Goal: Information Seeking & Learning: Stay updated

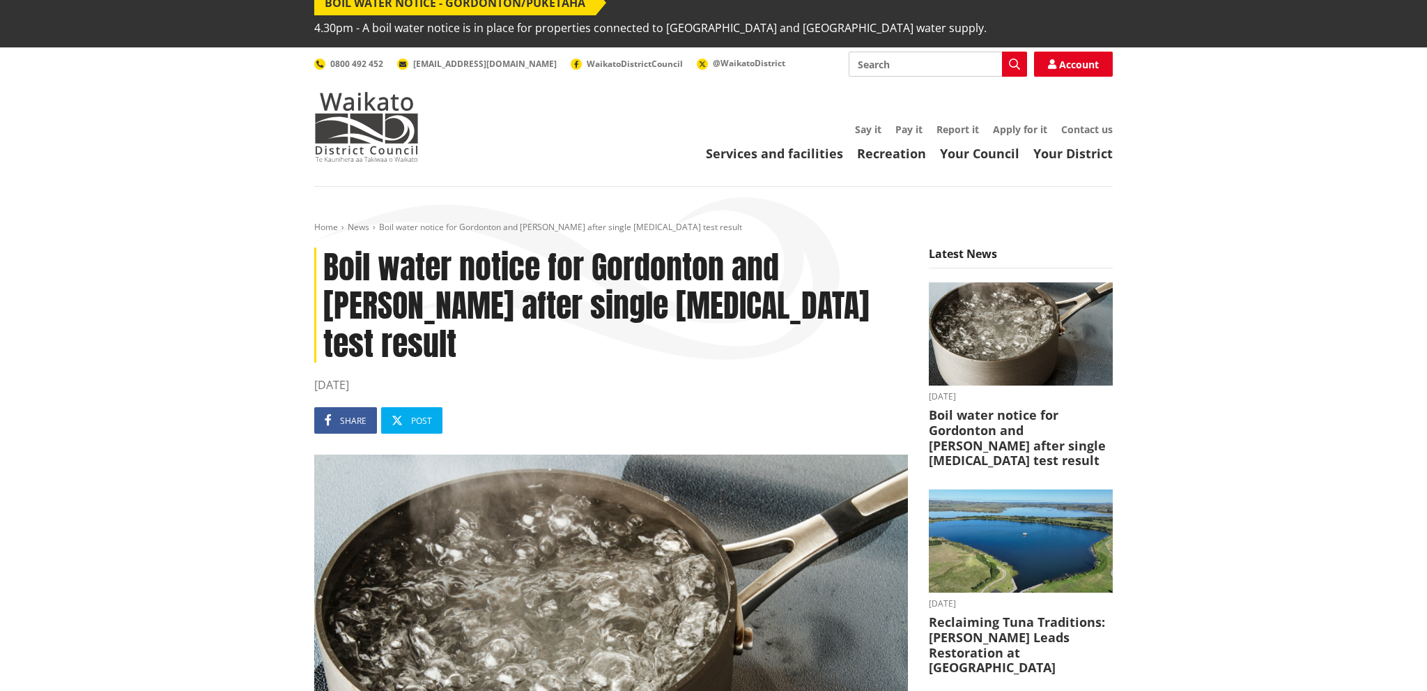
drag, startPoint x: 195, startPoint y: 155, endPoint x: 191, endPoint y: 169, distance: 14.5
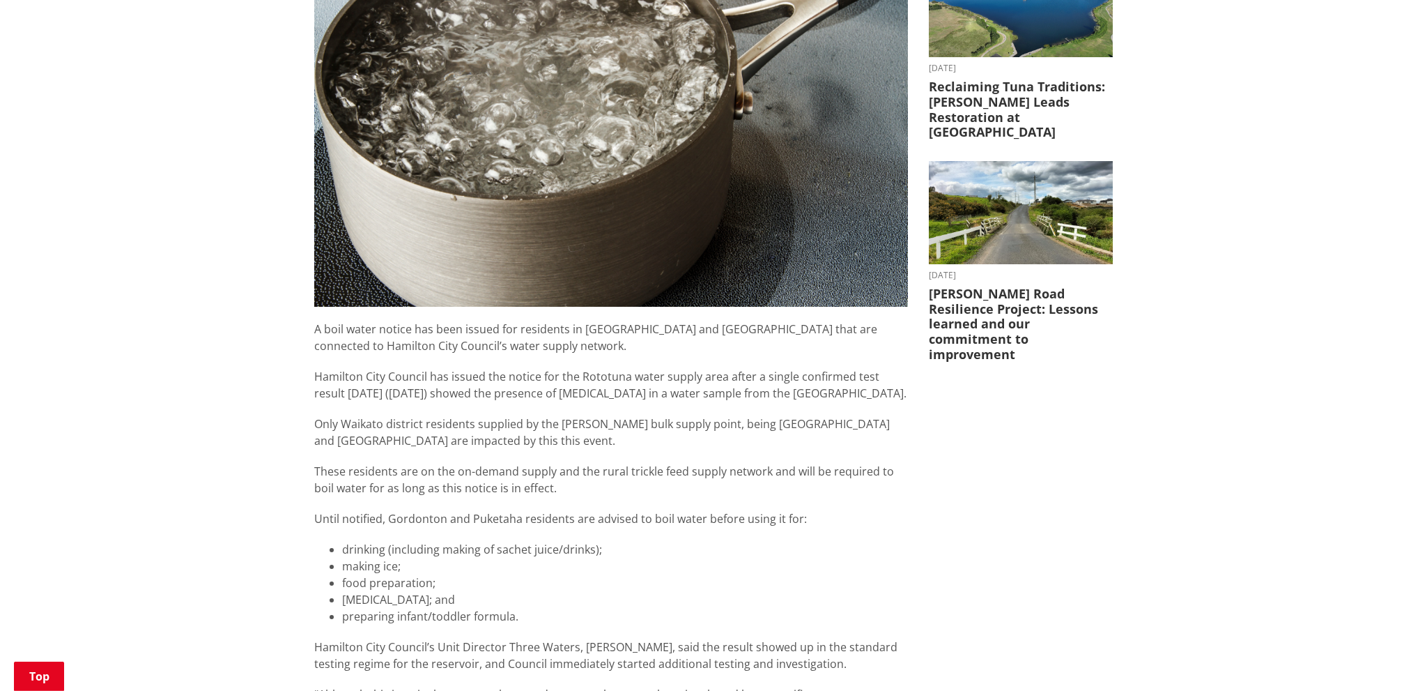
scroll to position [631, 0]
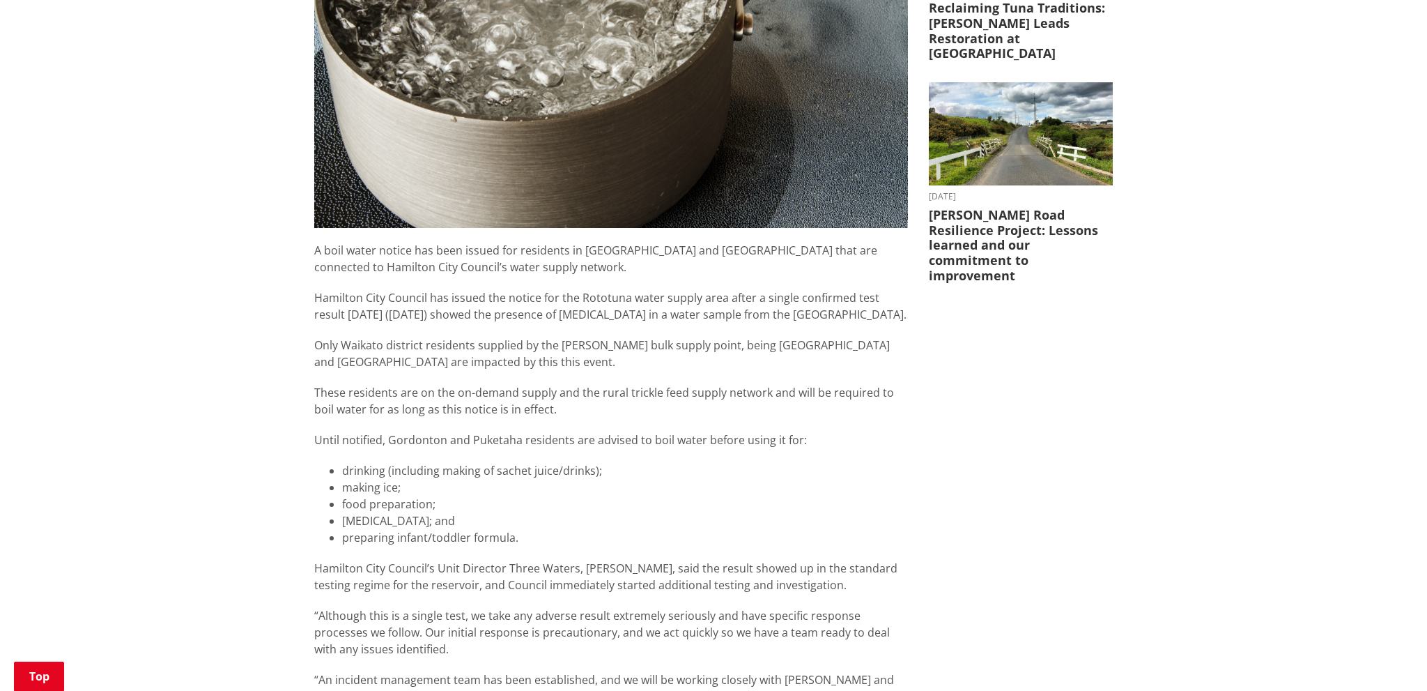
drag, startPoint x: 181, startPoint y: 132, endPoint x: 180, endPoint y: 141, distance: 9.2
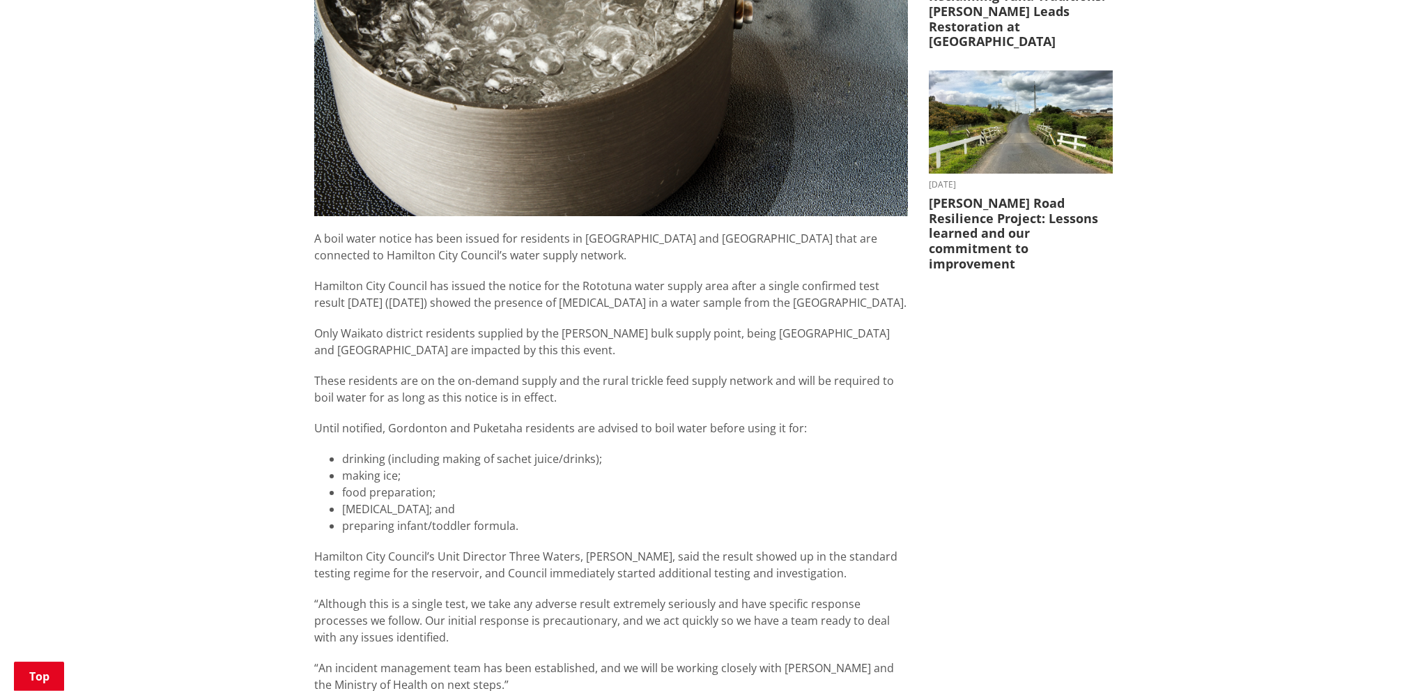
scroll to position [654, 0]
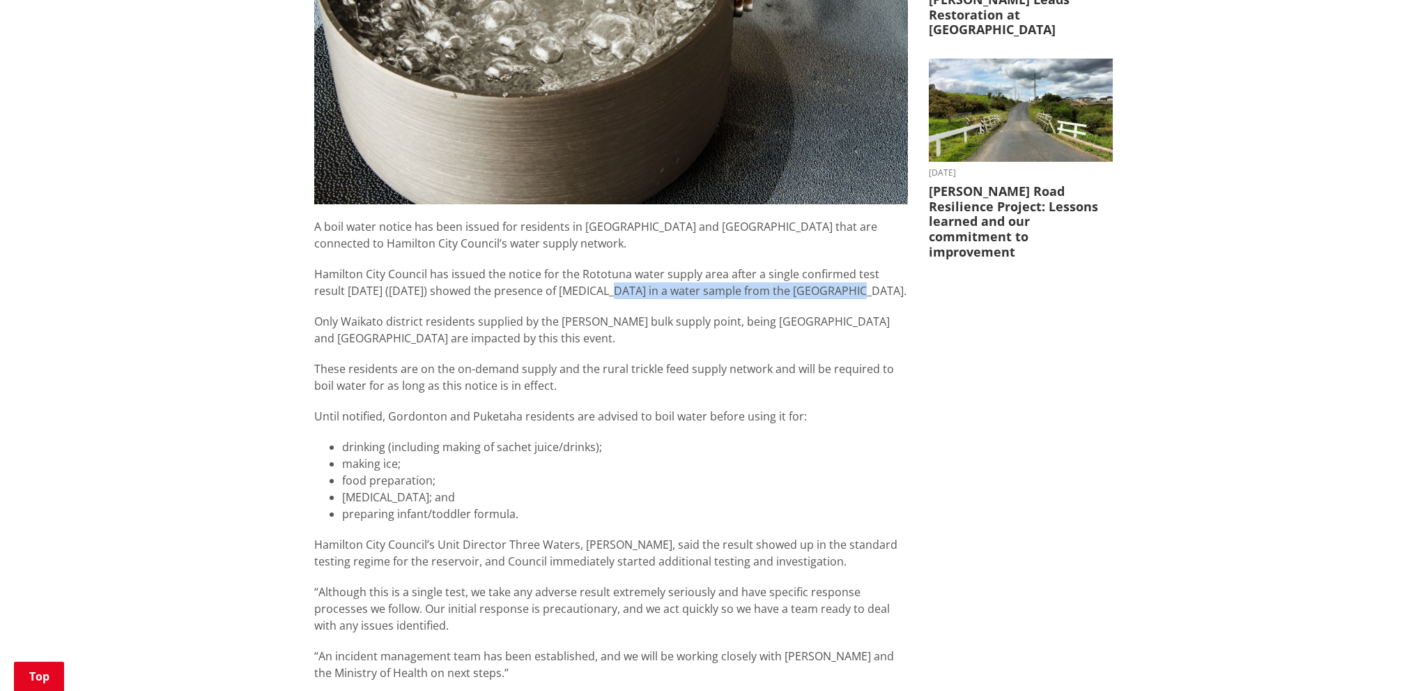
drag, startPoint x: 800, startPoint y: 249, endPoint x: 538, endPoint y: 253, distance: 262.0
click at [545, 265] on p "Hamilton City Council has issued the notice for the Rototuna water supply area …" at bounding box center [611, 281] width 594 height 33
drag, startPoint x: 538, startPoint y: 253, endPoint x: 408, endPoint y: 263, distance: 130.7
click at [534, 265] on p "Hamilton City Council has issued the notice for the Rototuna water supply area …" at bounding box center [611, 281] width 594 height 33
drag, startPoint x: 214, startPoint y: 155, endPoint x: 209, endPoint y: 170, distance: 16.1
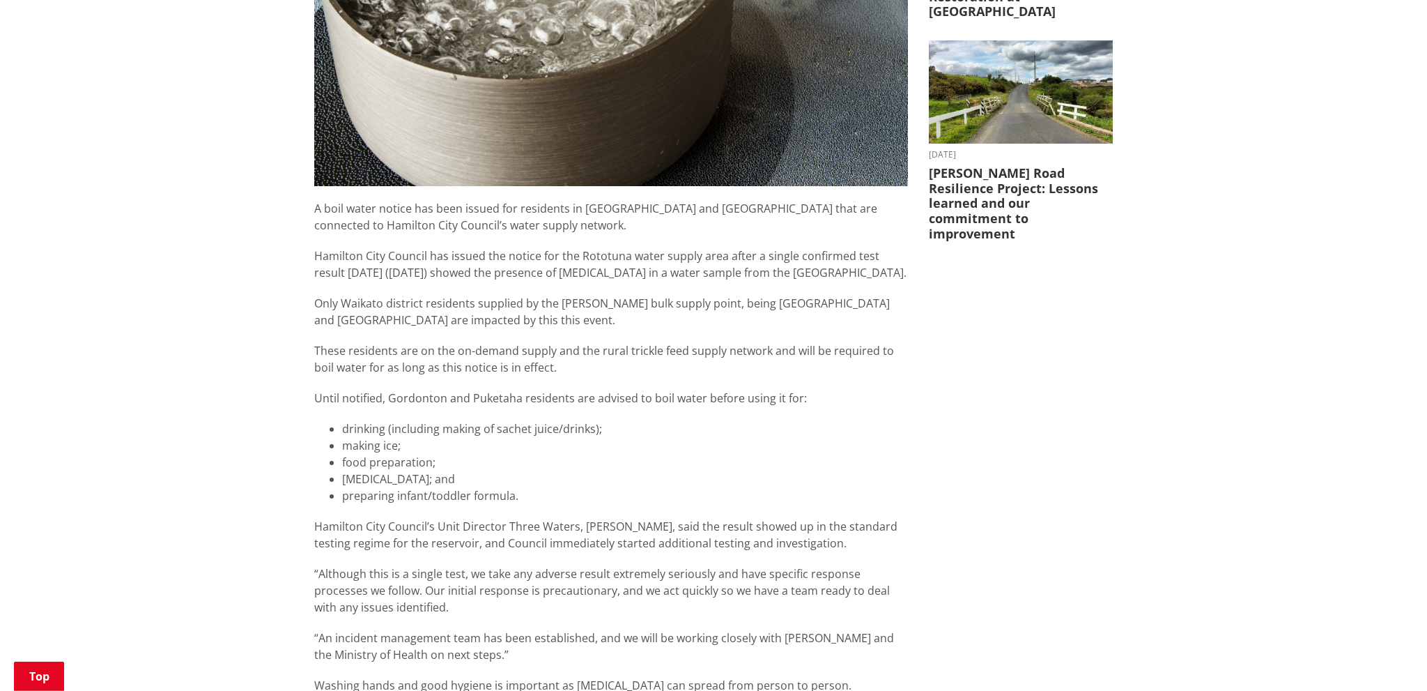
scroll to position [680, 0]
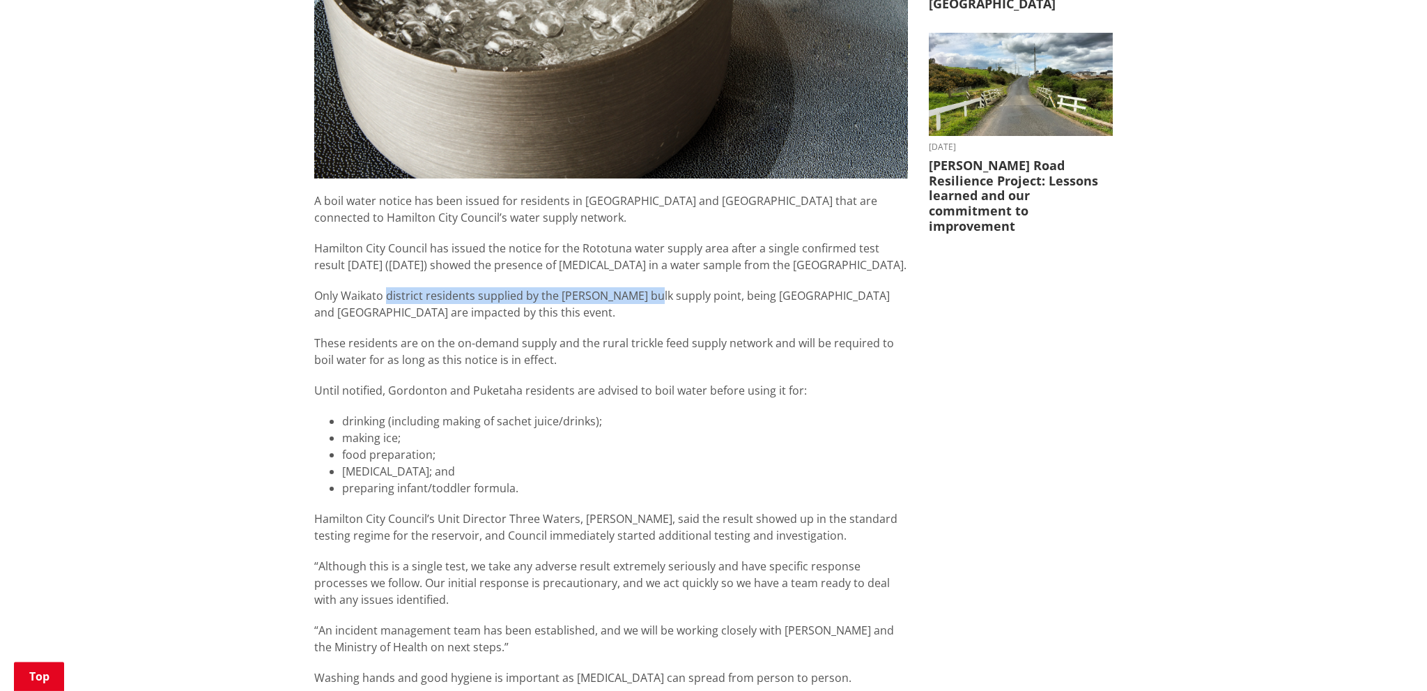
drag, startPoint x: 387, startPoint y: 247, endPoint x: 640, endPoint y: 254, distance: 252.3
click at [640, 254] on div "A boil water notice has been issued for residents in [GEOGRAPHIC_DATA] and [GEO…" at bounding box center [611, 486] width 594 height 588
drag, startPoint x: 764, startPoint y: 261, endPoint x: 511, endPoint y: 244, distance: 253.5
click at [520, 245] on div "A boil water notice has been issued for residents in [GEOGRAPHIC_DATA] and [GEO…" at bounding box center [611, 486] width 594 height 588
click at [508, 243] on div "A boil water notice has been issued for residents in [GEOGRAPHIC_DATA] and [GEO…" at bounding box center [611, 486] width 594 height 588
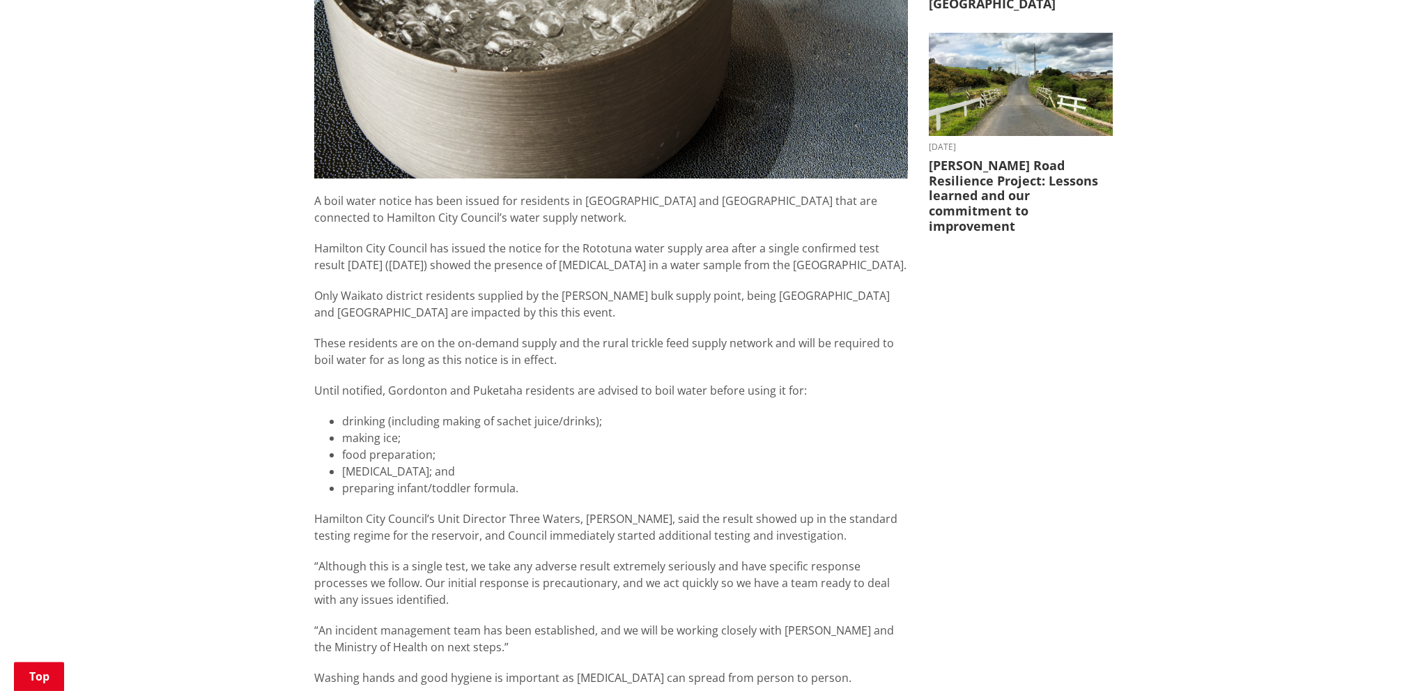
drag, startPoint x: 452, startPoint y: 185, endPoint x: 445, endPoint y: 196, distance: 13.1
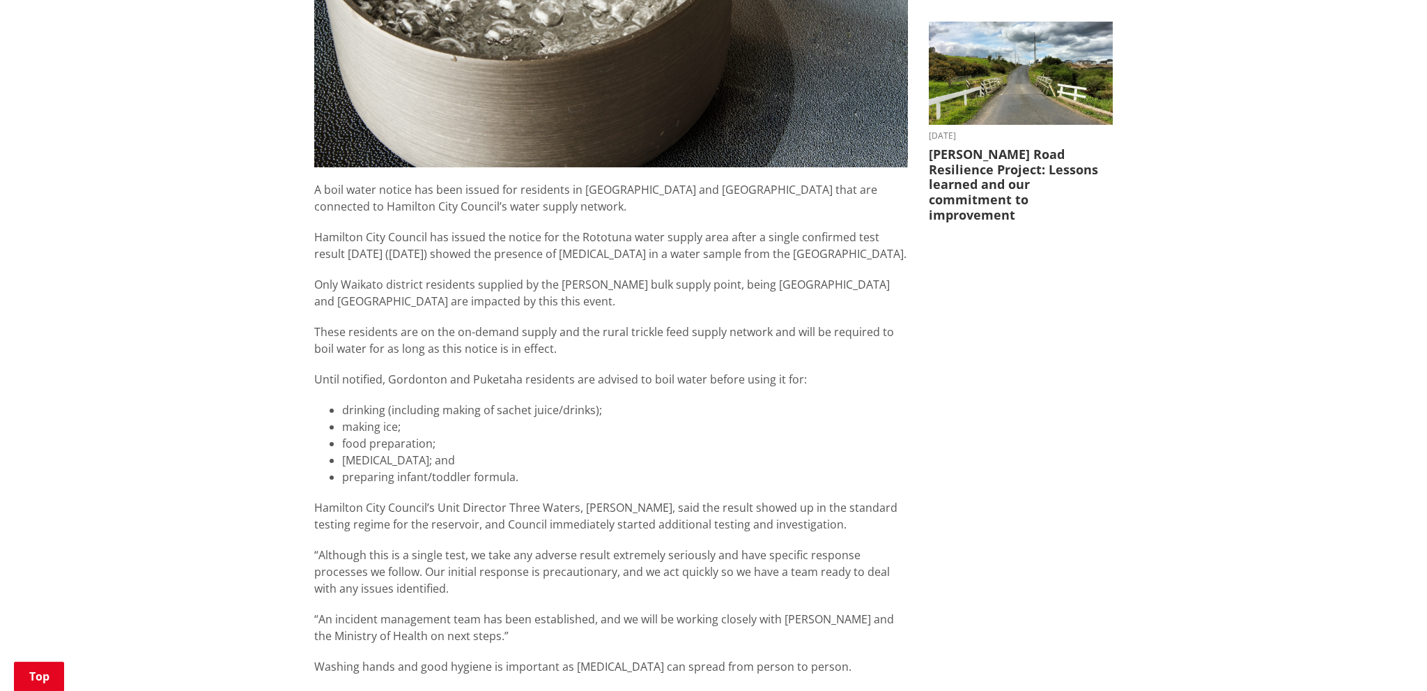
scroll to position [693, 0]
drag, startPoint x: 445, startPoint y: 196, endPoint x: 486, endPoint y: 223, distance: 49.5
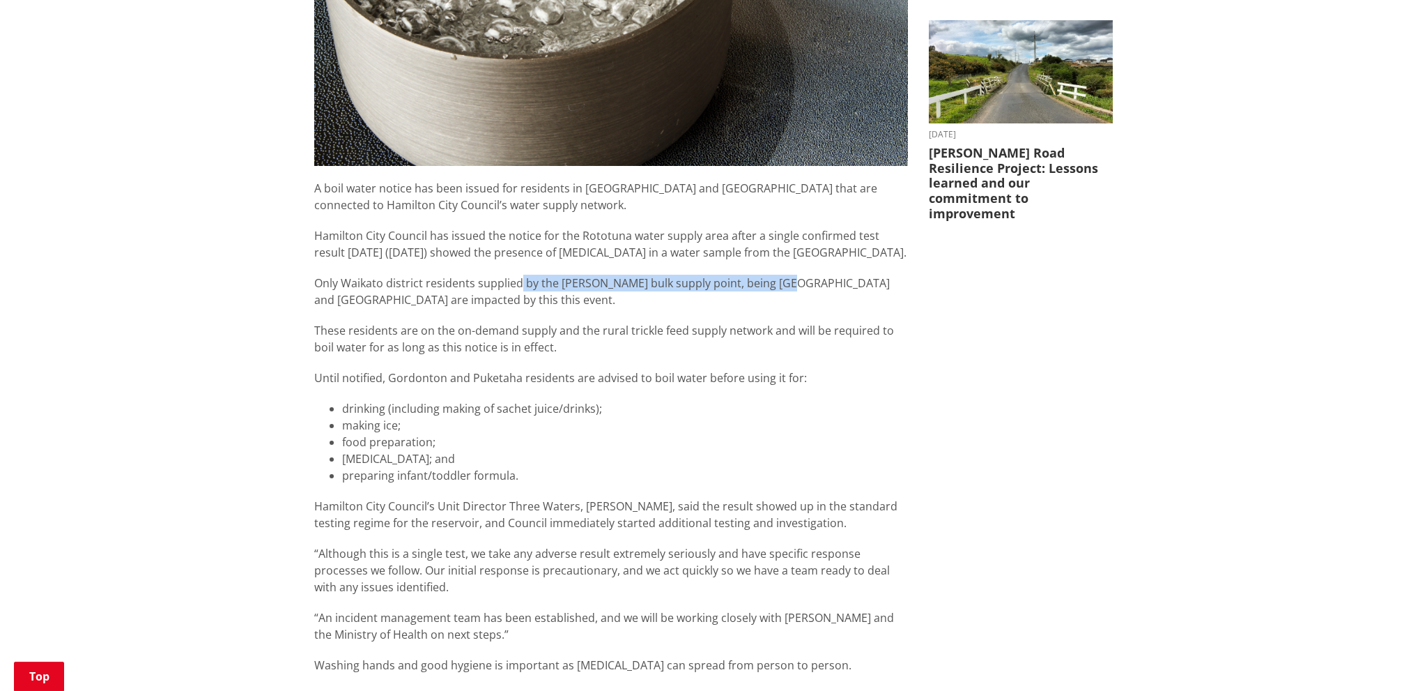
drag, startPoint x: 777, startPoint y: 240, endPoint x: 514, endPoint y: 236, distance: 263.4
click at [514, 275] on p "Only Waikato district residents supplied by the [PERSON_NAME] bulk supply point…" at bounding box center [611, 291] width 594 height 33
click at [513, 275] on p "Only Waikato district residents supplied by the [PERSON_NAME] bulk supply point…" at bounding box center [611, 291] width 594 height 33
drag, startPoint x: 463, startPoint y: 189, endPoint x: 461, endPoint y: 199, distance: 10.1
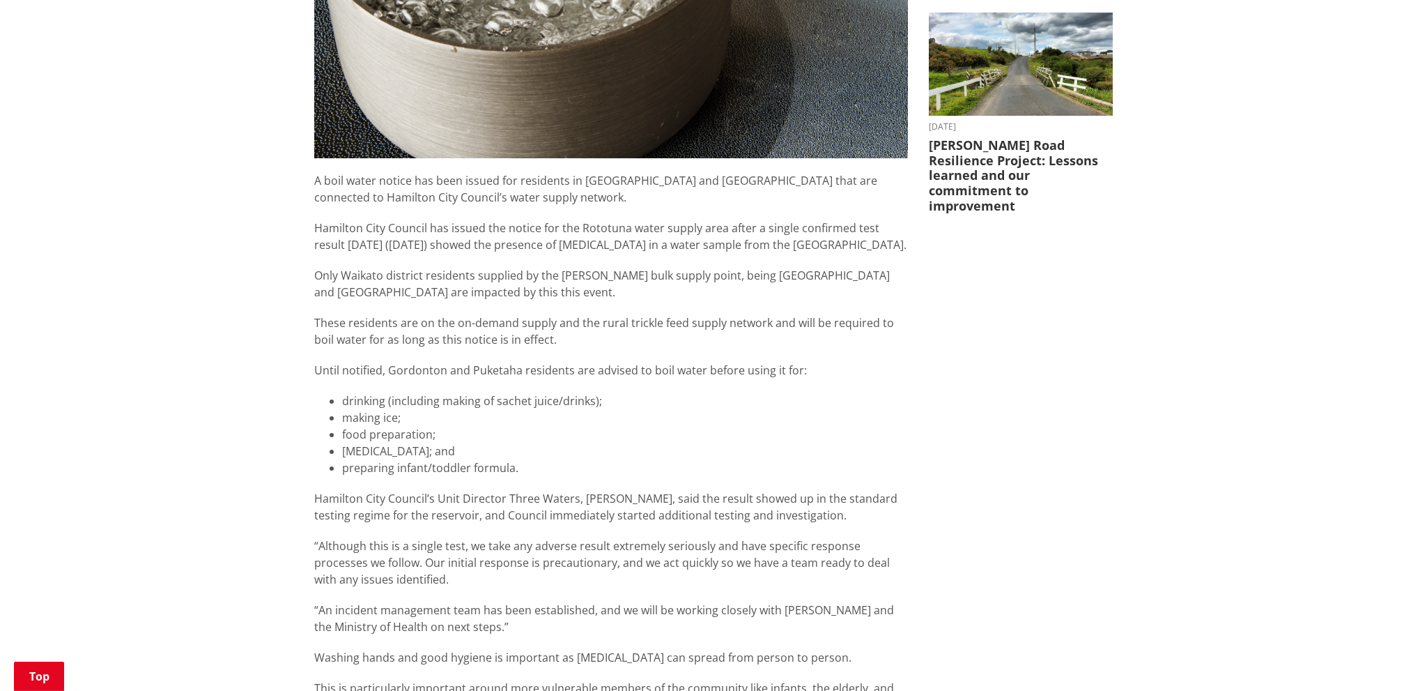
scroll to position [702, 0]
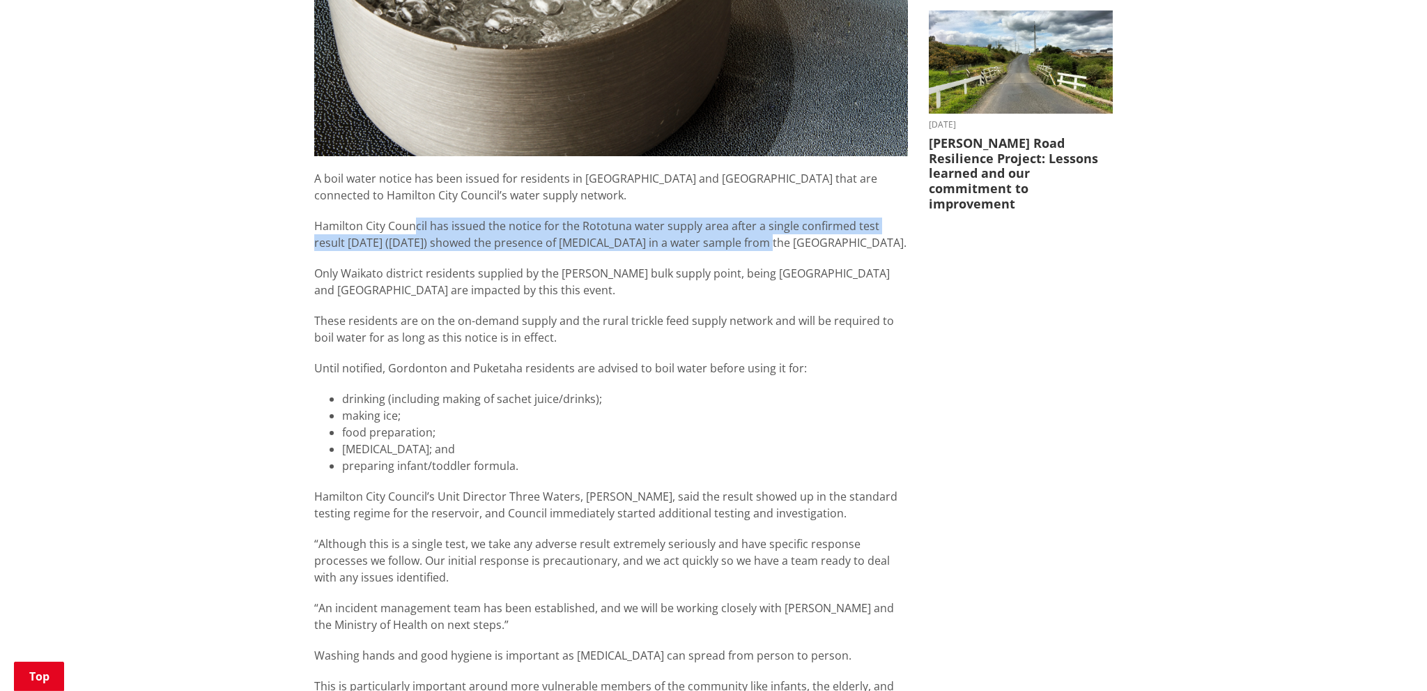
drag, startPoint x: 454, startPoint y: 193, endPoint x: 717, endPoint y: 199, distance: 262.7
click at [717, 217] on p "Hamilton City Council has issued the notice for the Rototuna water supply area …" at bounding box center [611, 233] width 594 height 33
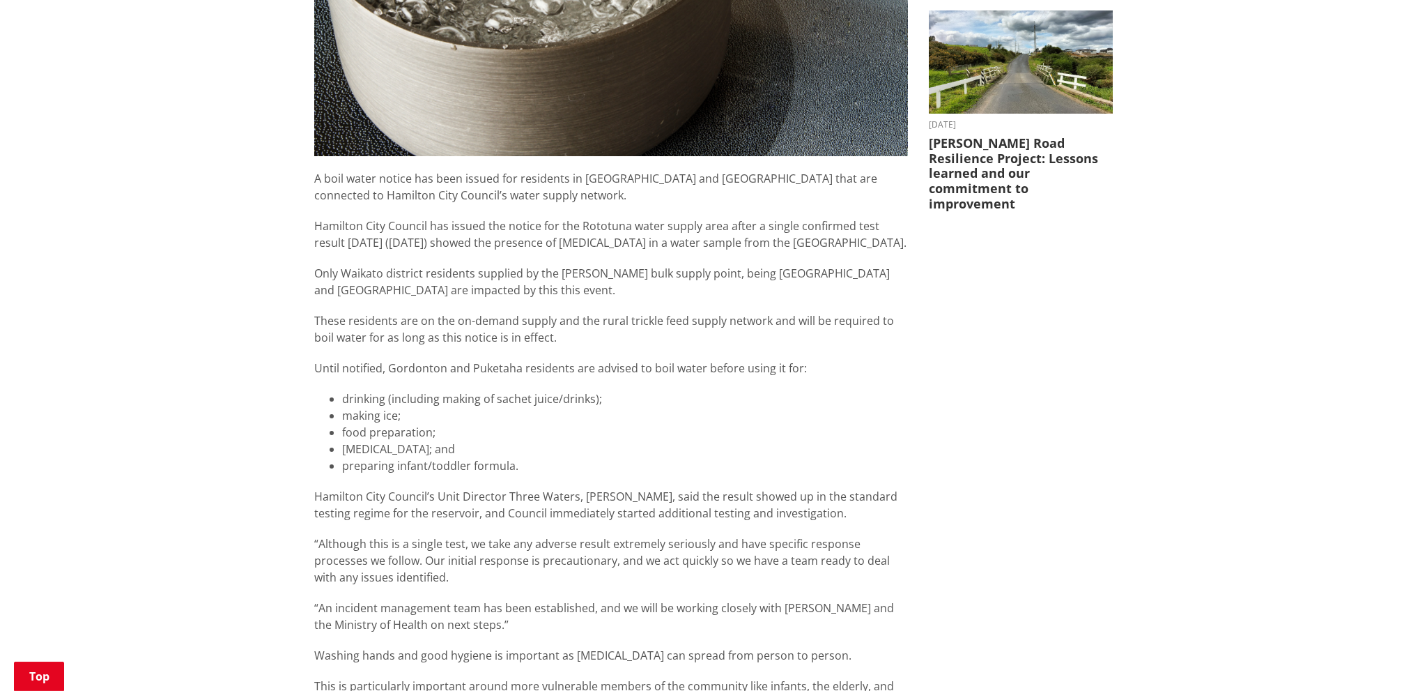
drag, startPoint x: 751, startPoint y: 201, endPoint x: 741, endPoint y: 202, distance: 9.8
click at [747, 217] on p "Hamilton City Council has issued the notice for the Rototuna water supply area …" at bounding box center [611, 233] width 594 height 33
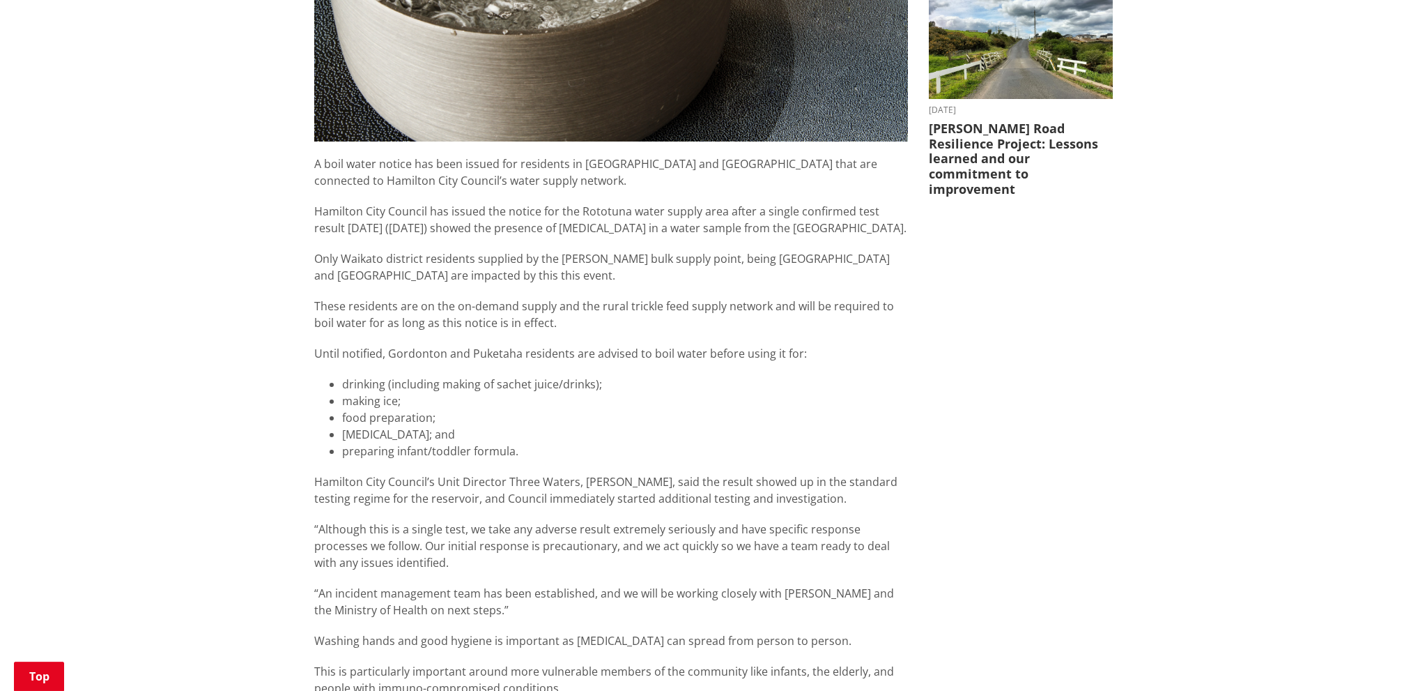
scroll to position [719, 0]
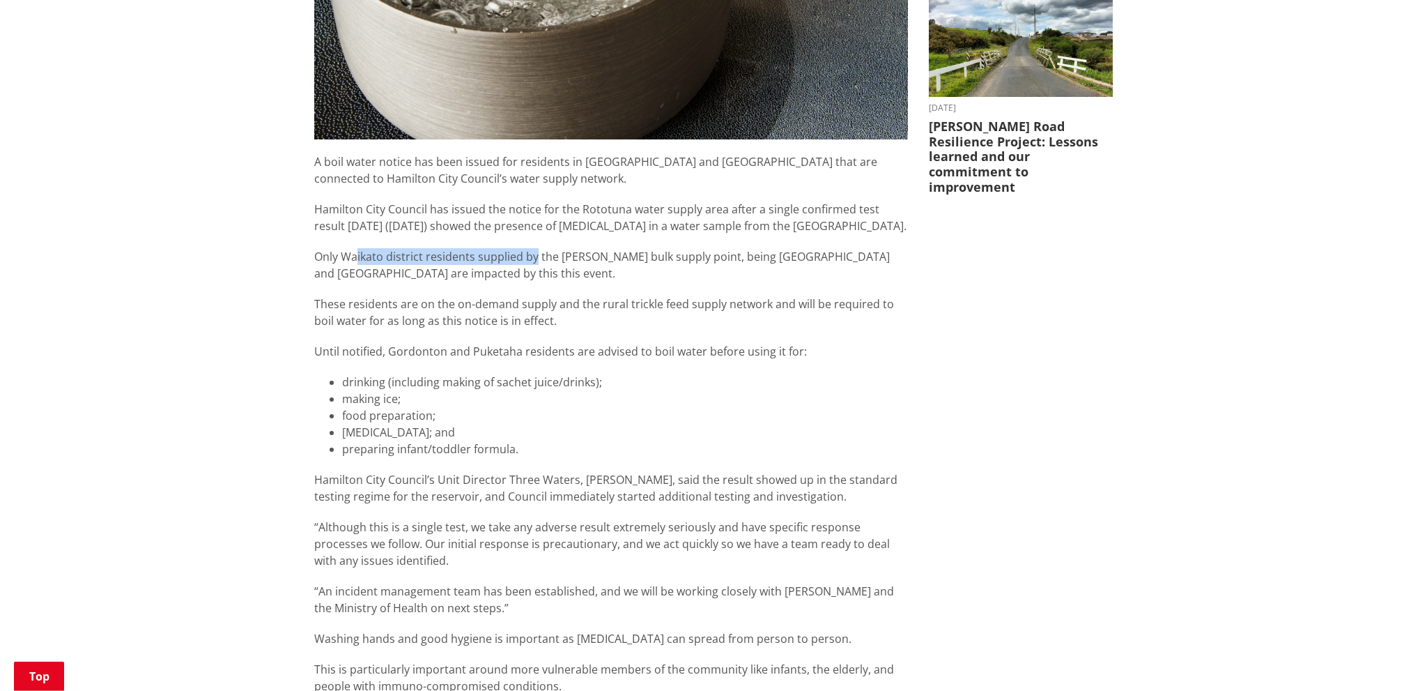
drag, startPoint x: 355, startPoint y: 211, endPoint x: 534, endPoint y: 208, distance: 179.1
click at [534, 208] on div "A boil water notice has been issued for residents in [GEOGRAPHIC_DATA] and [GEO…" at bounding box center [611, 447] width 594 height 588
drag, startPoint x: 685, startPoint y: 217, endPoint x: 514, endPoint y: 213, distance: 170.7
click at [528, 249] on span "Only Waikato district residents supplied by the [PERSON_NAME] bulk supply point…" at bounding box center [602, 265] width 576 height 32
click at [514, 249] on span "Only Waikato district residents supplied by the [PERSON_NAME] bulk supply point…" at bounding box center [602, 265] width 576 height 32
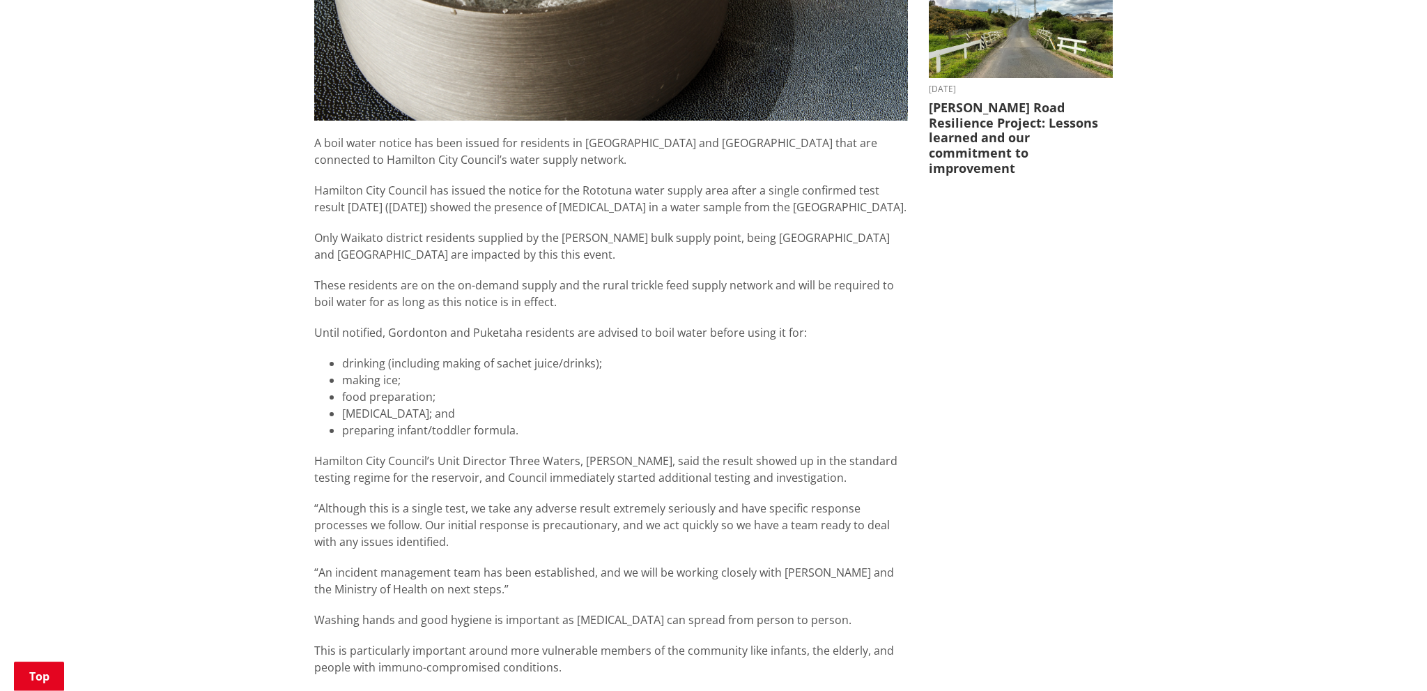
drag, startPoint x: 426, startPoint y: 151, endPoint x: 430, endPoint y: 165, distance: 15.0
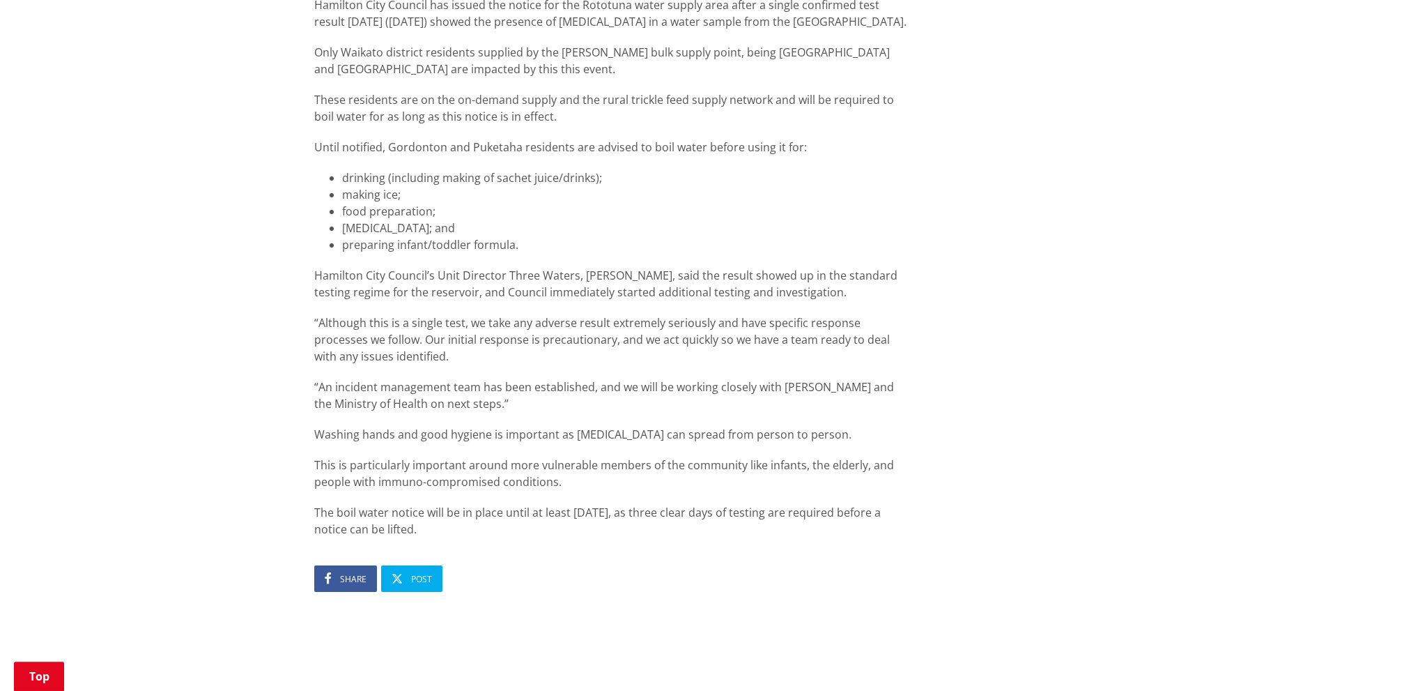
scroll to position [939, 0]
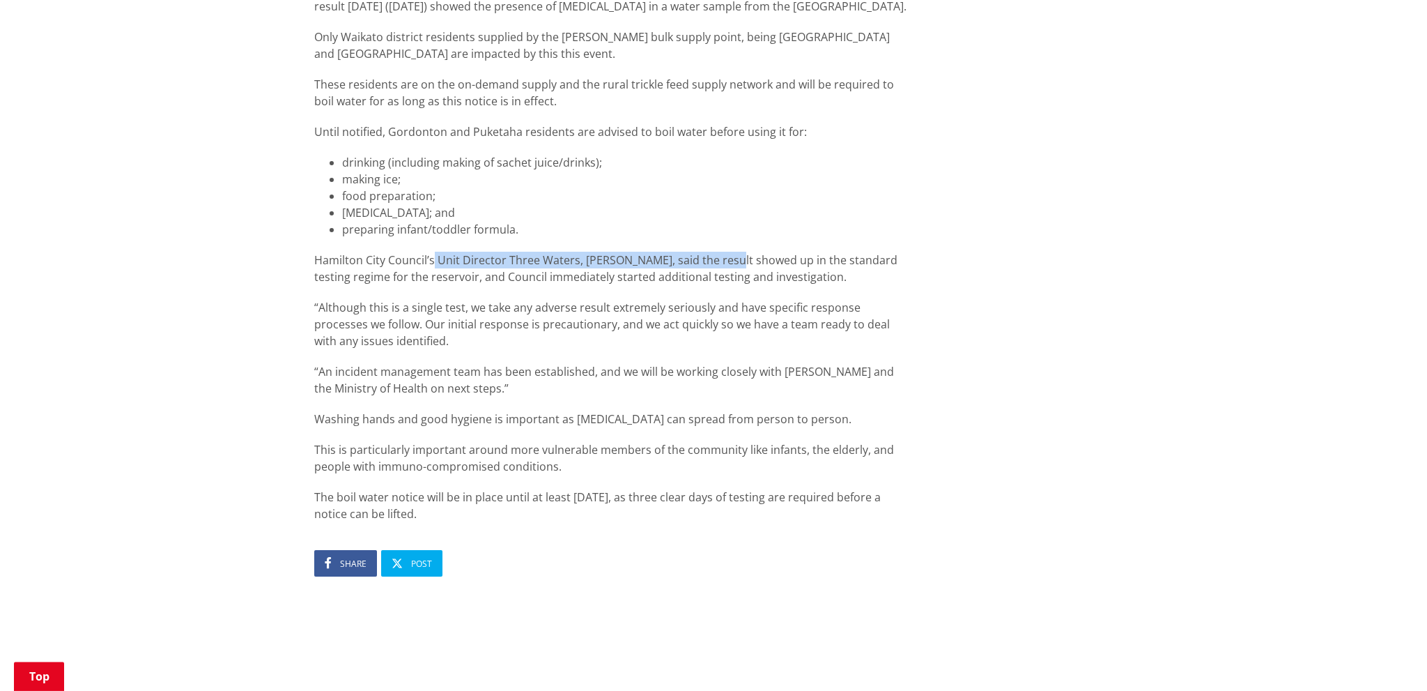
drag, startPoint x: 723, startPoint y: 217, endPoint x: 426, endPoint y: 209, distance: 296.9
click at [429, 210] on div "A boil water notice has been issued for residents in [GEOGRAPHIC_DATA] and [GEO…" at bounding box center [611, 228] width 594 height 588
click at [426, 209] on div "A boil water notice has been issued for residents in [GEOGRAPHIC_DATA] and [GEO…" at bounding box center [611, 228] width 594 height 588
drag, startPoint x: 457, startPoint y: 123, endPoint x: 452, endPoint y: 133, distance: 11.8
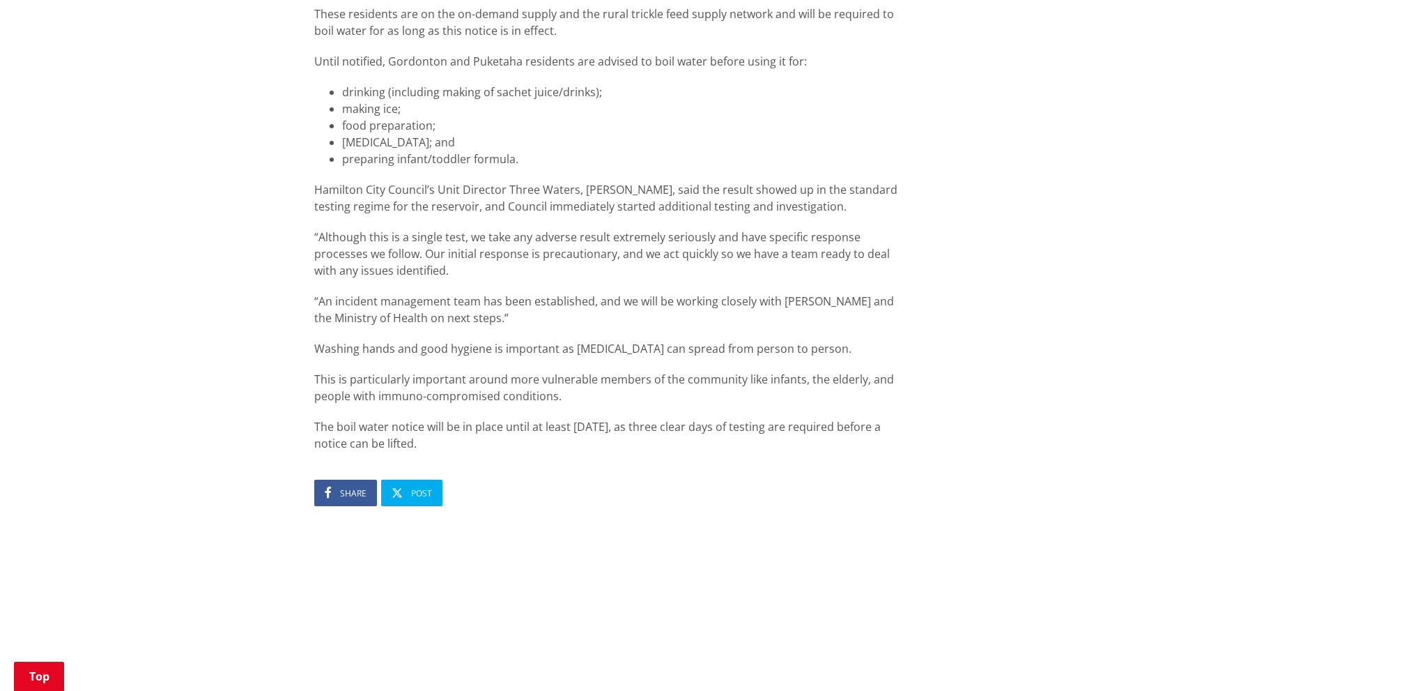
scroll to position [1012, 0]
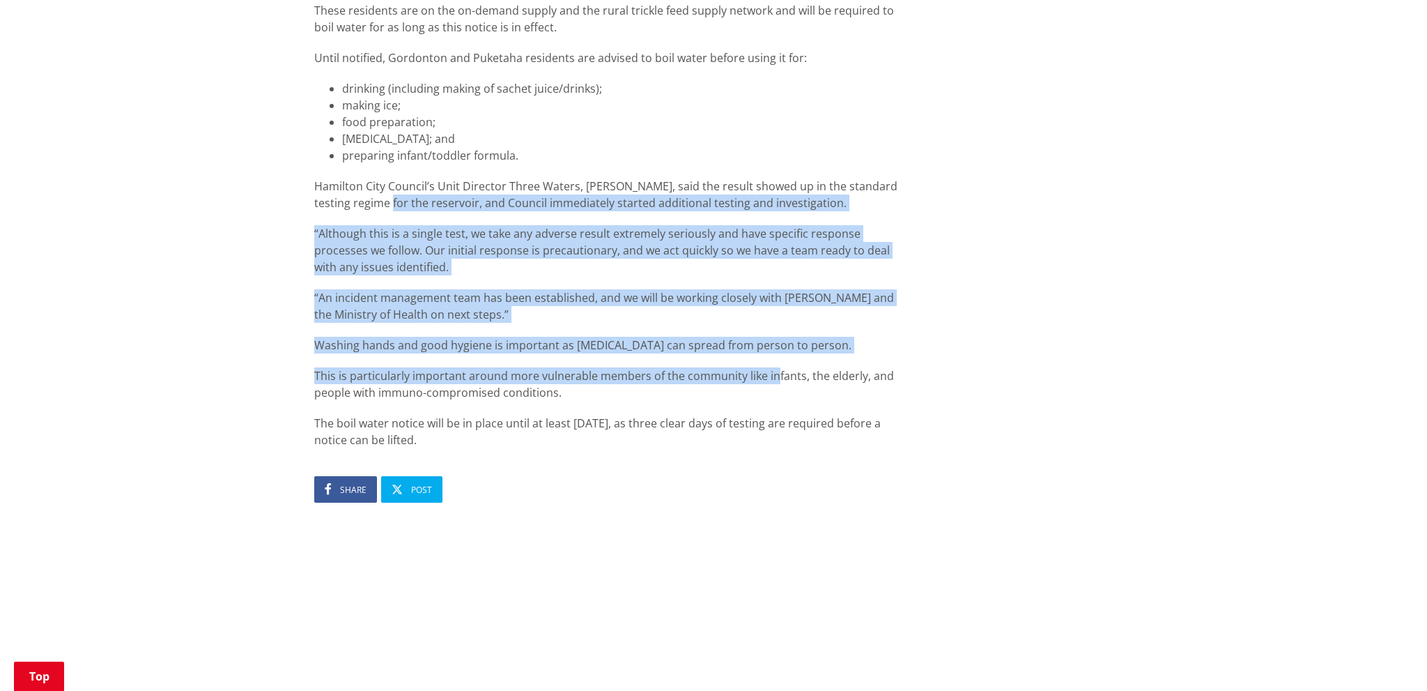
drag, startPoint x: 358, startPoint y: 177, endPoint x: 619, endPoint y: 347, distance: 311.7
click at [769, 328] on div "A boil water notice has been issued for residents in [GEOGRAPHIC_DATA] and [GEO…" at bounding box center [611, 154] width 594 height 588
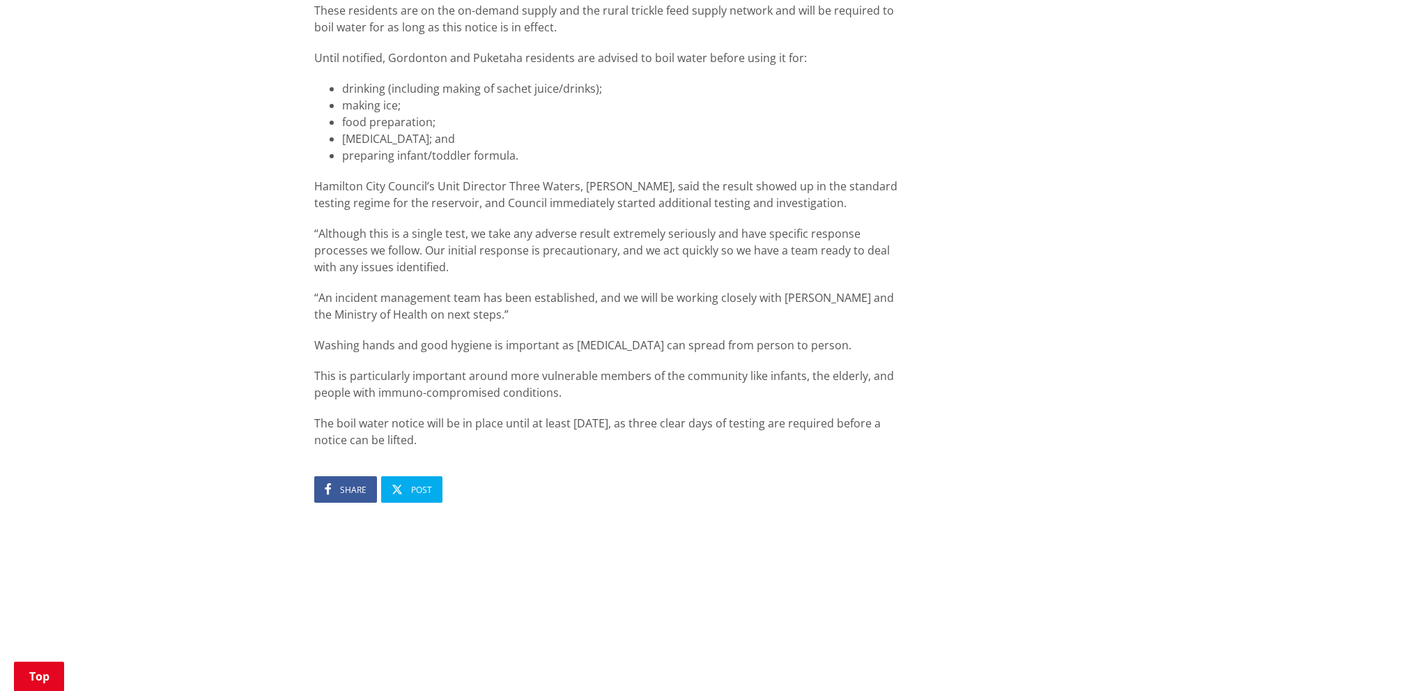
click at [619, 367] on p "This is particularly important around more vulnerable members of the community …" at bounding box center [611, 383] width 594 height 33
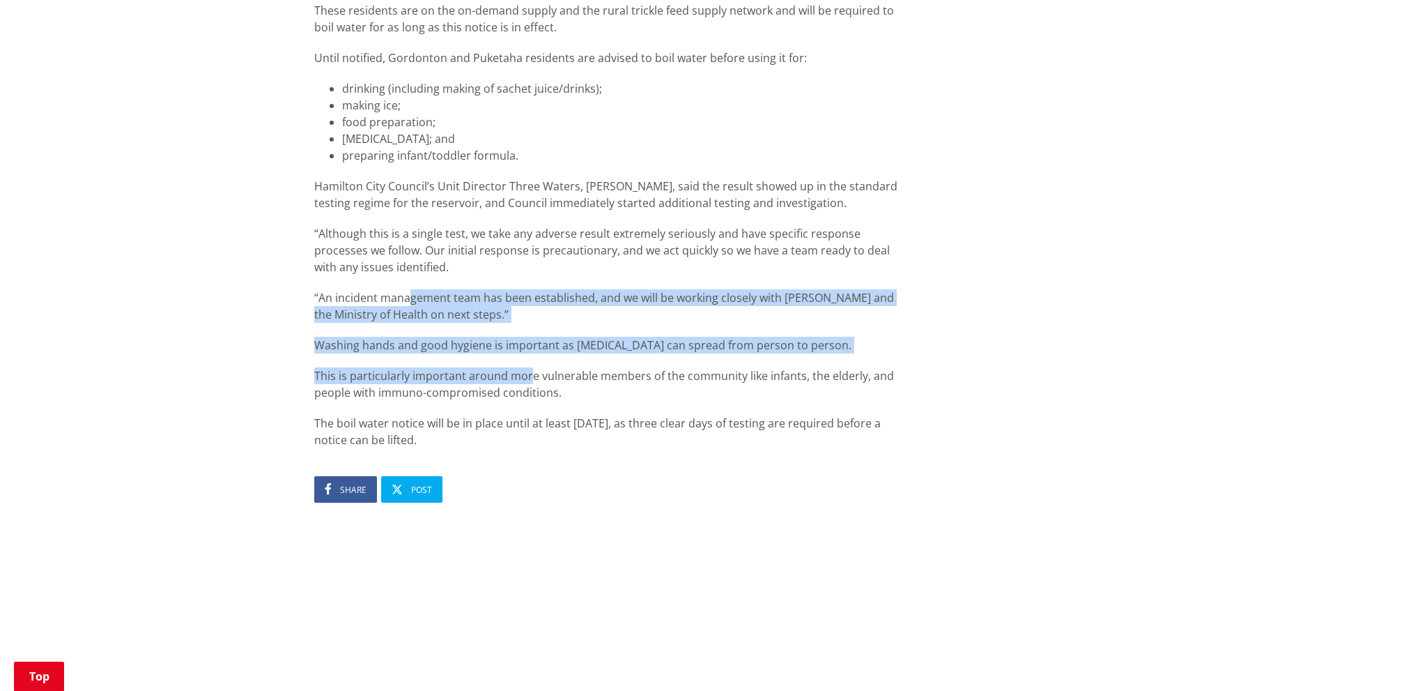
drag, startPoint x: 526, startPoint y: 340, endPoint x: 408, endPoint y: 245, distance: 151.1
click at [408, 245] on div "A boil water notice has been issued for residents in [GEOGRAPHIC_DATA] and [GEO…" at bounding box center [611, 154] width 594 height 588
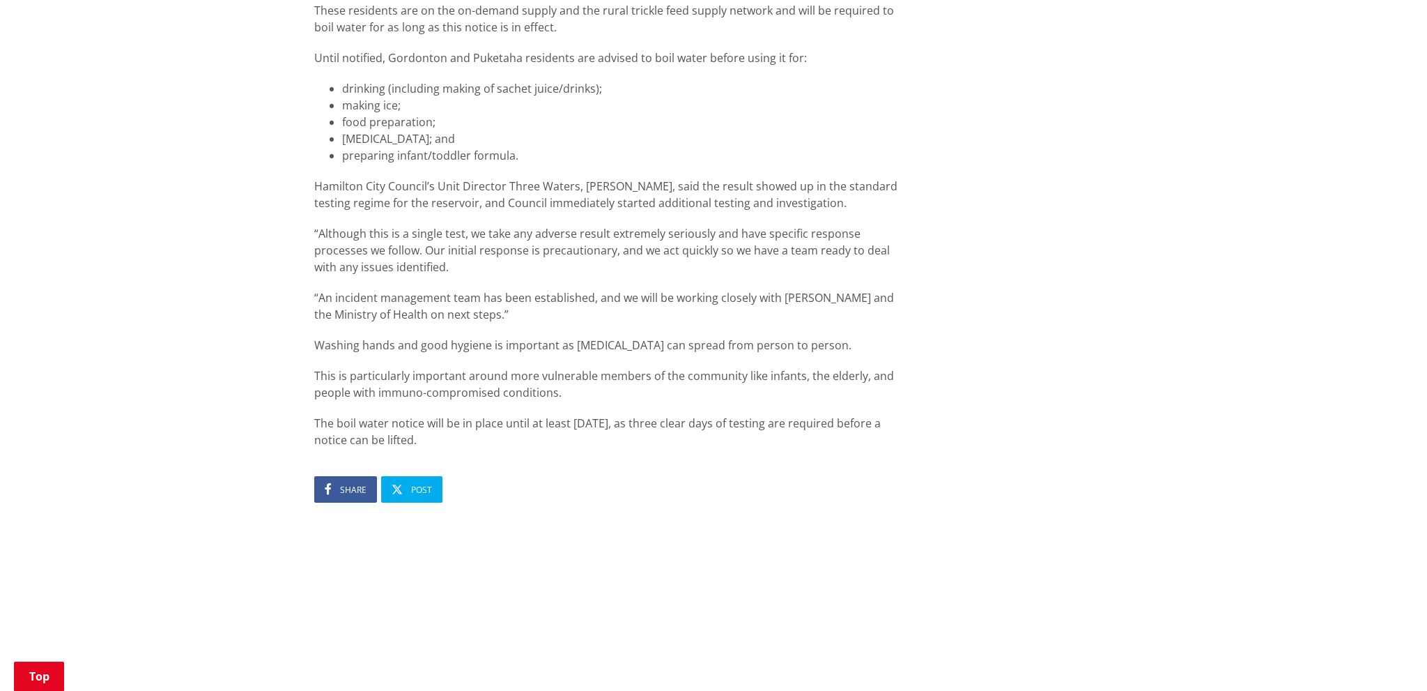
drag, startPoint x: 408, startPoint y: 245, endPoint x: 407, endPoint y: 157, distance: 87.8
click at [408, 245] on div "A boil water notice has been issued for residents in [GEOGRAPHIC_DATA] and [GEO…" at bounding box center [611, 154] width 594 height 588
drag, startPoint x: 407, startPoint y: 157, endPoint x: 580, endPoint y: 366, distance: 270.7
click at [578, 367] on div "A boil water notice has been issued for residents in [GEOGRAPHIC_DATA] and [GEO…" at bounding box center [611, 154] width 594 height 588
click at [580, 366] on div "A boil water notice has been issued for residents in [GEOGRAPHIC_DATA] and [GEO…" at bounding box center [611, 154] width 594 height 588
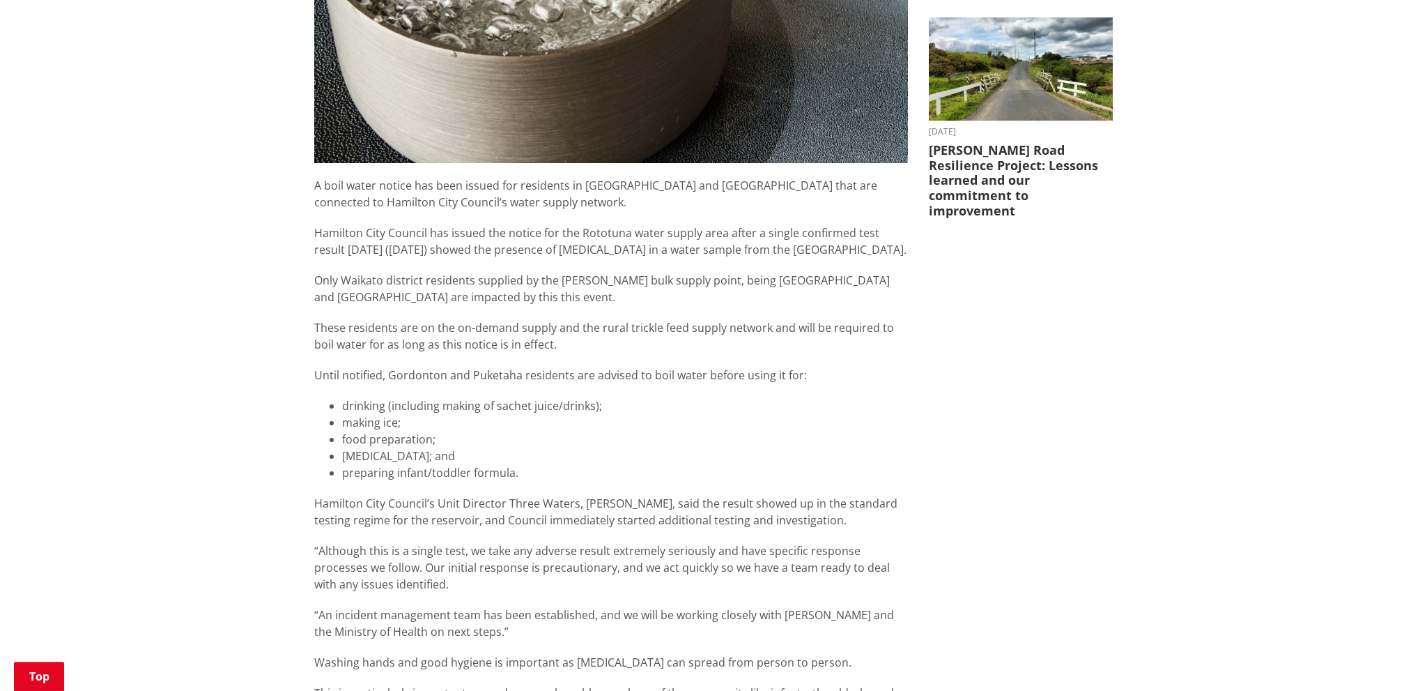
drag, startPoint x: 287, startPoint y: 355, endPoint x: 294, endPoint y: 351, distance: 7.8
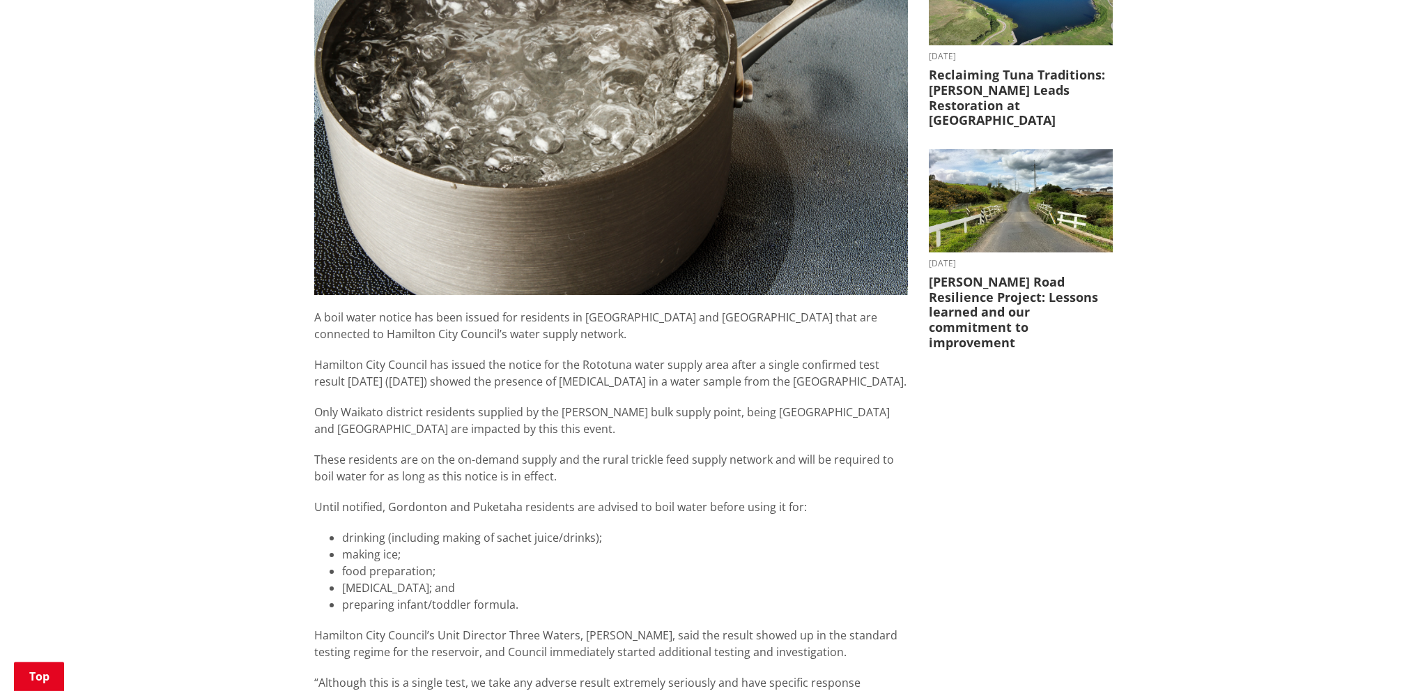
scroll to position [560, 0]
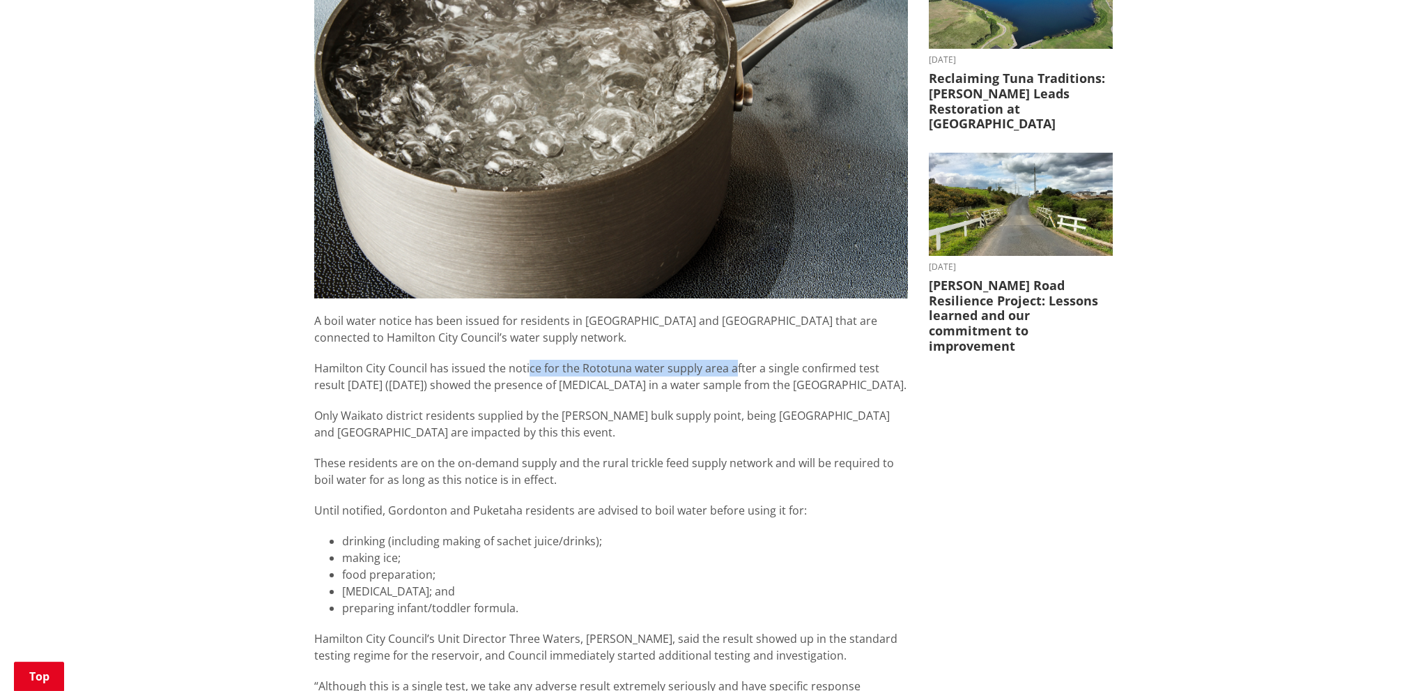
drag, startPoint x: 733, startPoint y: 335, endPoint x: 518, endPoint y: 324, distance: 214.9
click at [521, 360] on p "Hamilton City Council has issued the notice for the Rototuna water supply area …" at bounding box center [611, 376] width 594 height 33
drag, startPoint x: 518, startPoint y: 324, endPoint x: 571, endPoint y: 1, distance: 327.6
click at [522, 312] on div "A boil water notice has been issued for residents in [GEOGRAPHIC_DATA] and [GEO…" at bounding box center [611, 606] width 594 height 588
click at [387, 454] on p "These residents are on the on-demand supply and the rural trickle feed supply n…" at bounding box center [611, 470] width 594 height 33
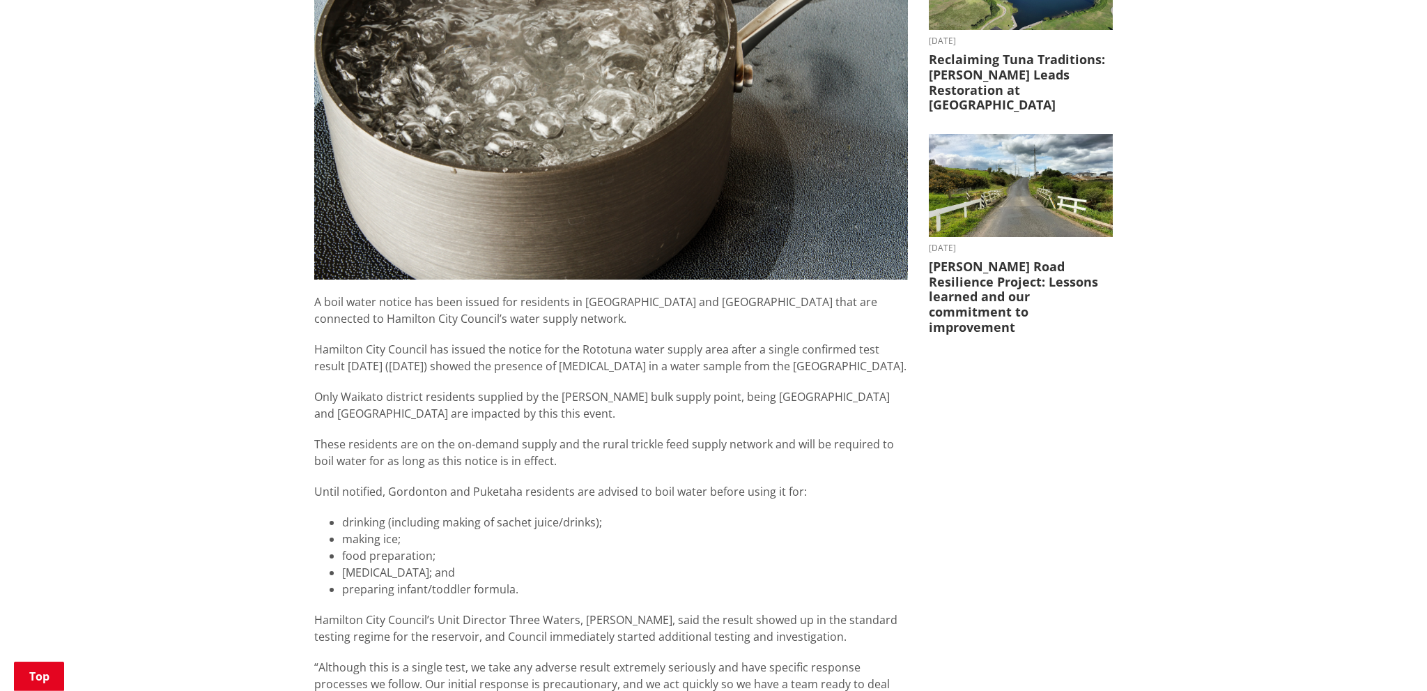
drag, startPoint x: 238, startPoint y: 242, endPoint x: 220, endPoint y: 257, distance: 23.7
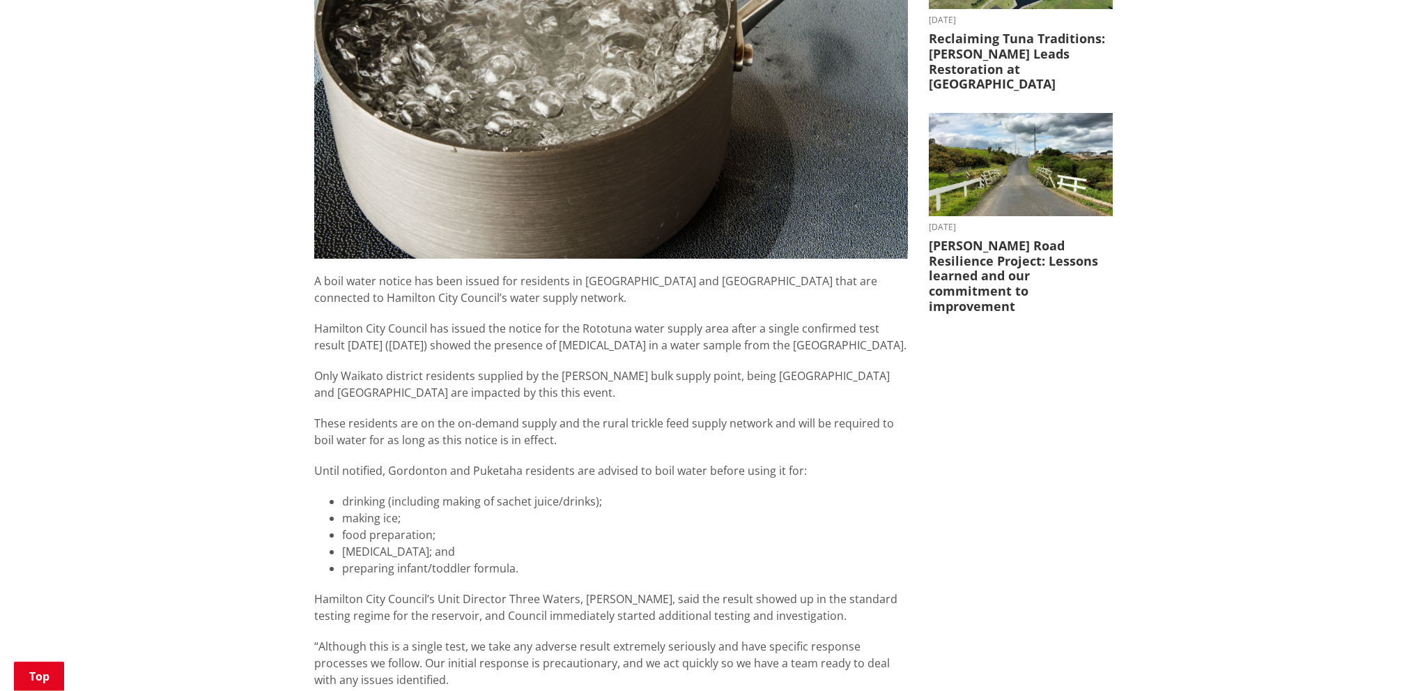
drag, startPoint x: 222, startPoint y: 265, endPoint x: 216, endPoint y: 277, distance: 13.1
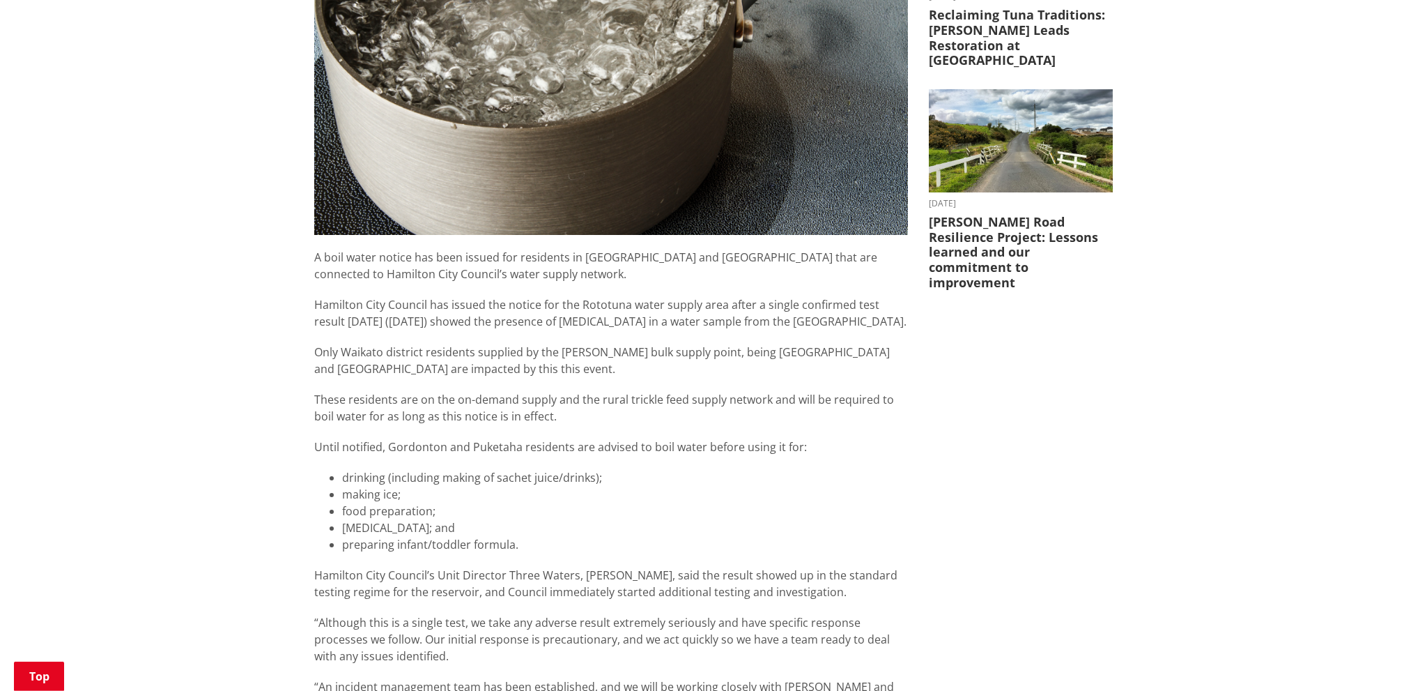
drag, startPoint x: 361, startPoint y: 279, endPoint x: 347, endPoint y: 292, distance: 19.2
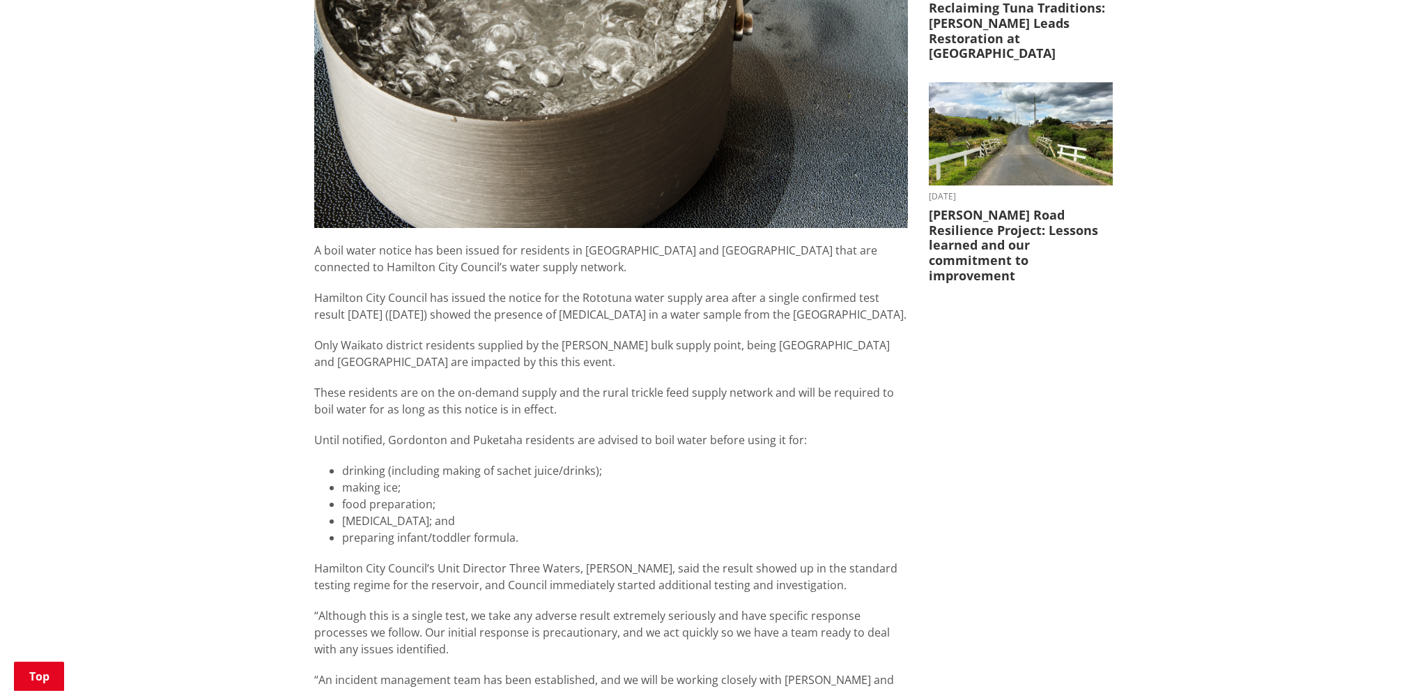
scroll to position [638, 0]
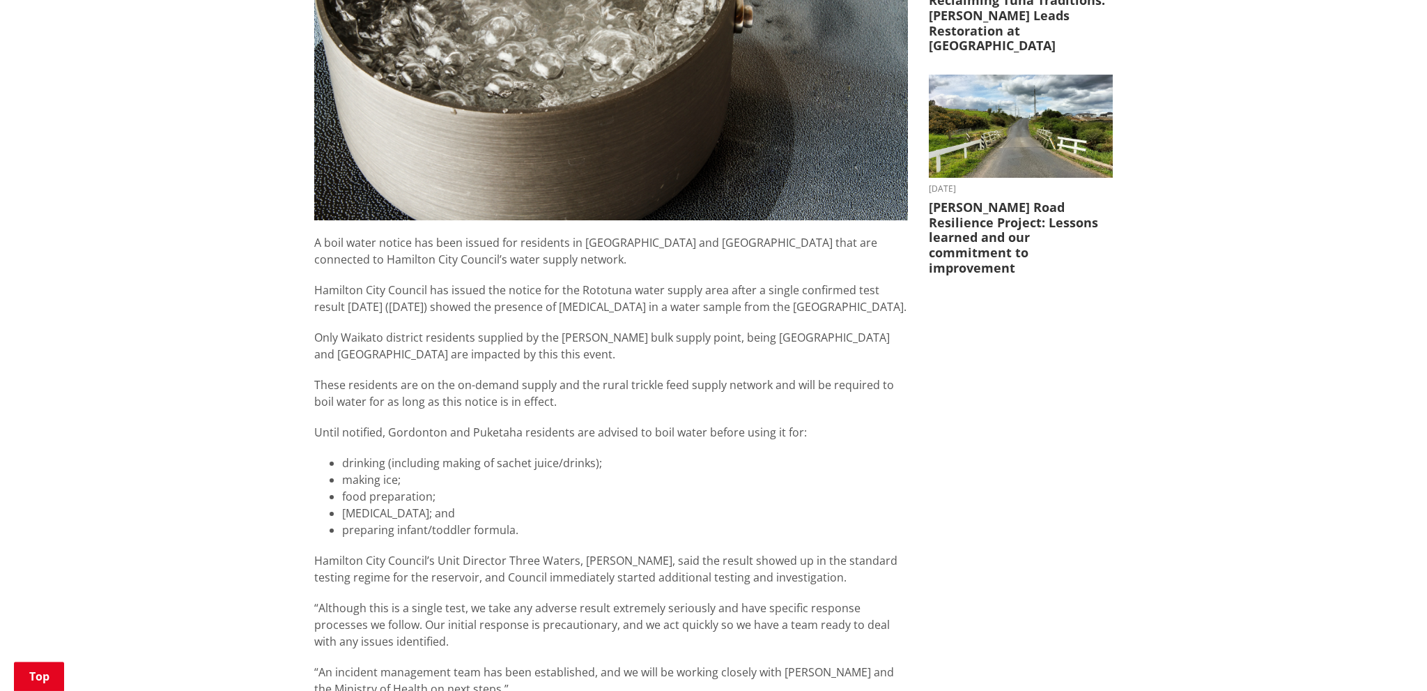
drag, startPoint x: 353, startPoint y: 261, endPoint x: 346, endPoint y: 272, distance: 13.1
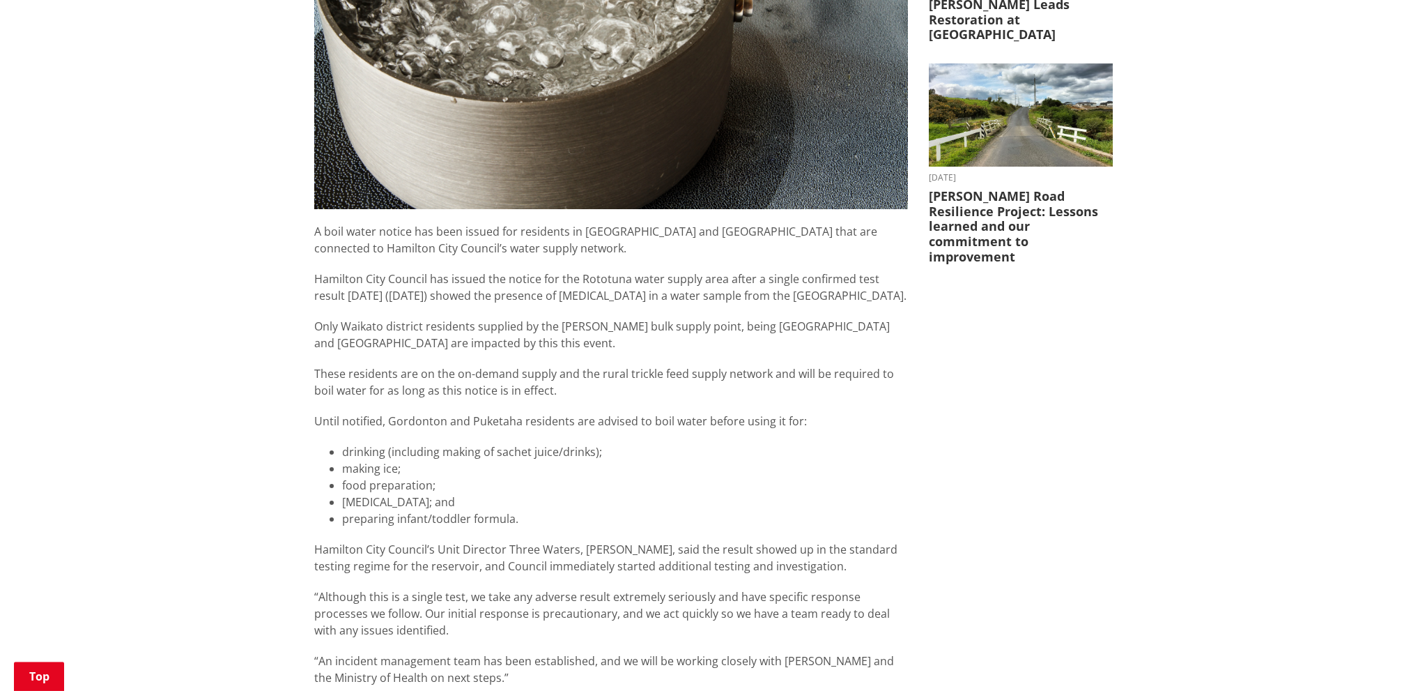
scroll to position [661, 0]
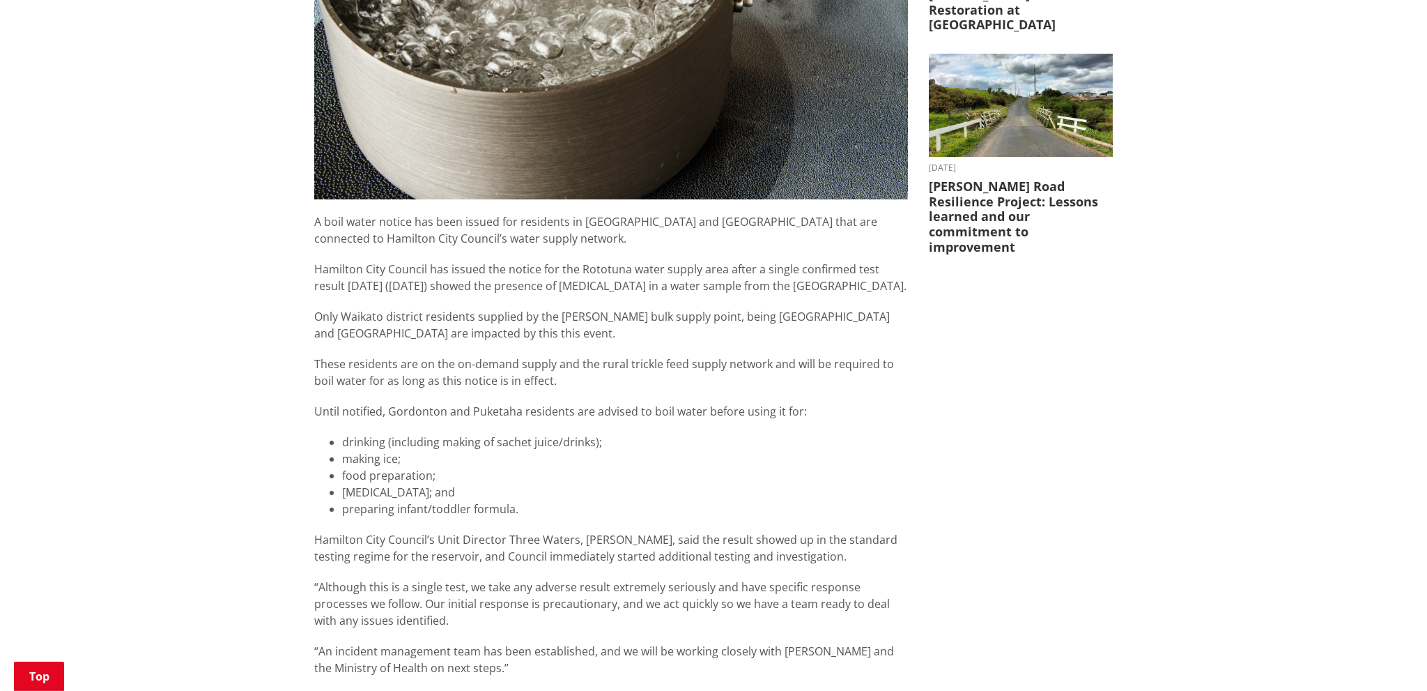
drag, startPoint x: 600, startPoint y: 286, endPoint x: 595, endPoint y: 304, distance: 18.1
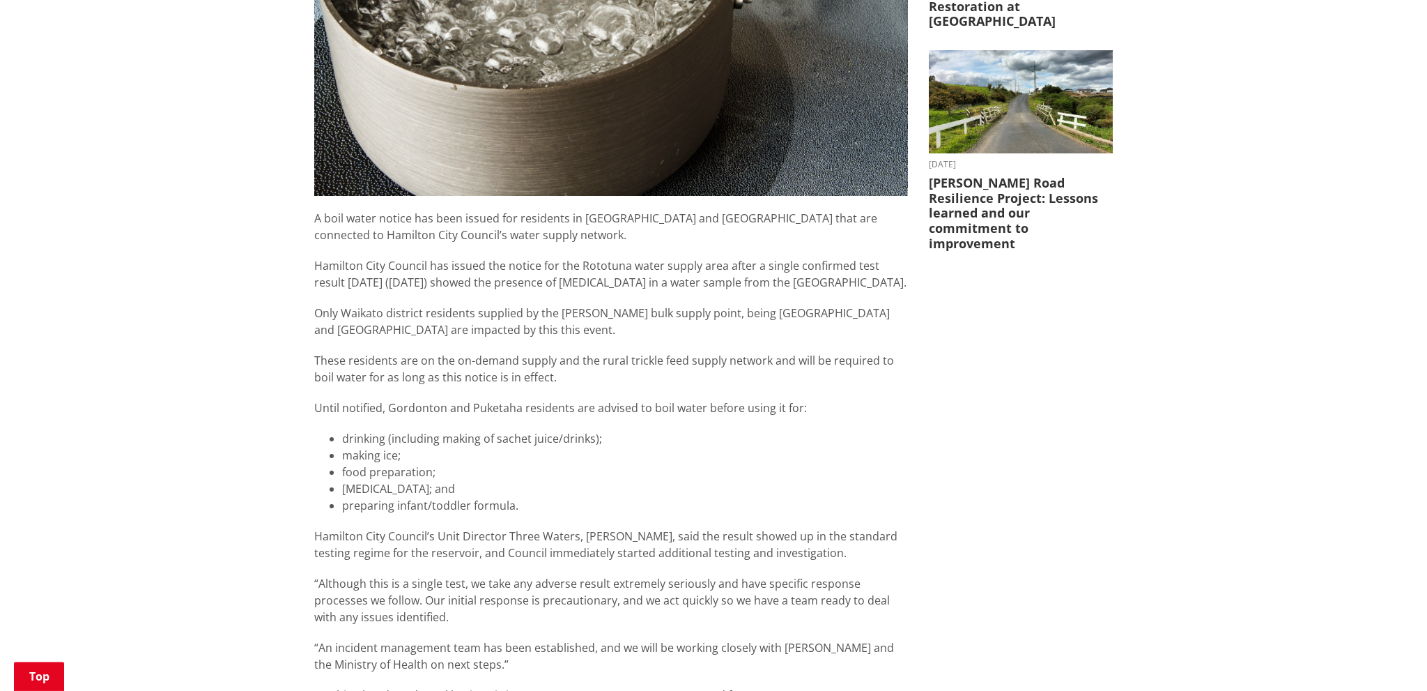
drag, startPoint x: 397, startPoint y: 248, endPoint x: 376, endPoint y: 256, distance: 22.3
drag, startPoint x: 452, startPoint y: 309, endPoint x: 601, endPoint y: 318, distance: 148.7
click at [592, 352] on p "These residents are on the on-demand supply and the rural trickle feed supply n…" at bounding box center [611, 368] width 594 height 33
drag, startPoint x: 661, startPoint y: 310, endPoint x: 653, endPoint y: 311, distance: 8.4
click at [661, 310] on div "A boil water notice has been issued for residents in [GEOGRAPHIC_DATA] and [GEO…" at bounding box center [611, 504] width 594 height 588
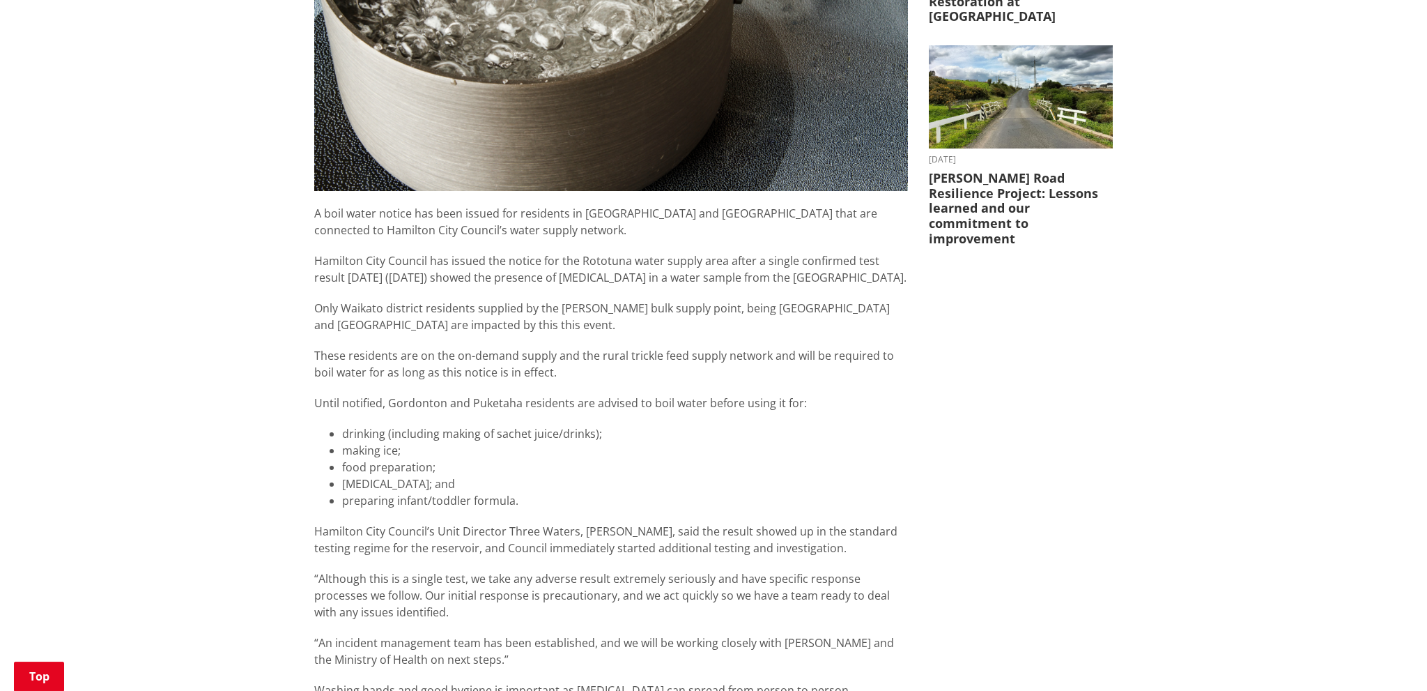
scroll to position [677, 0]
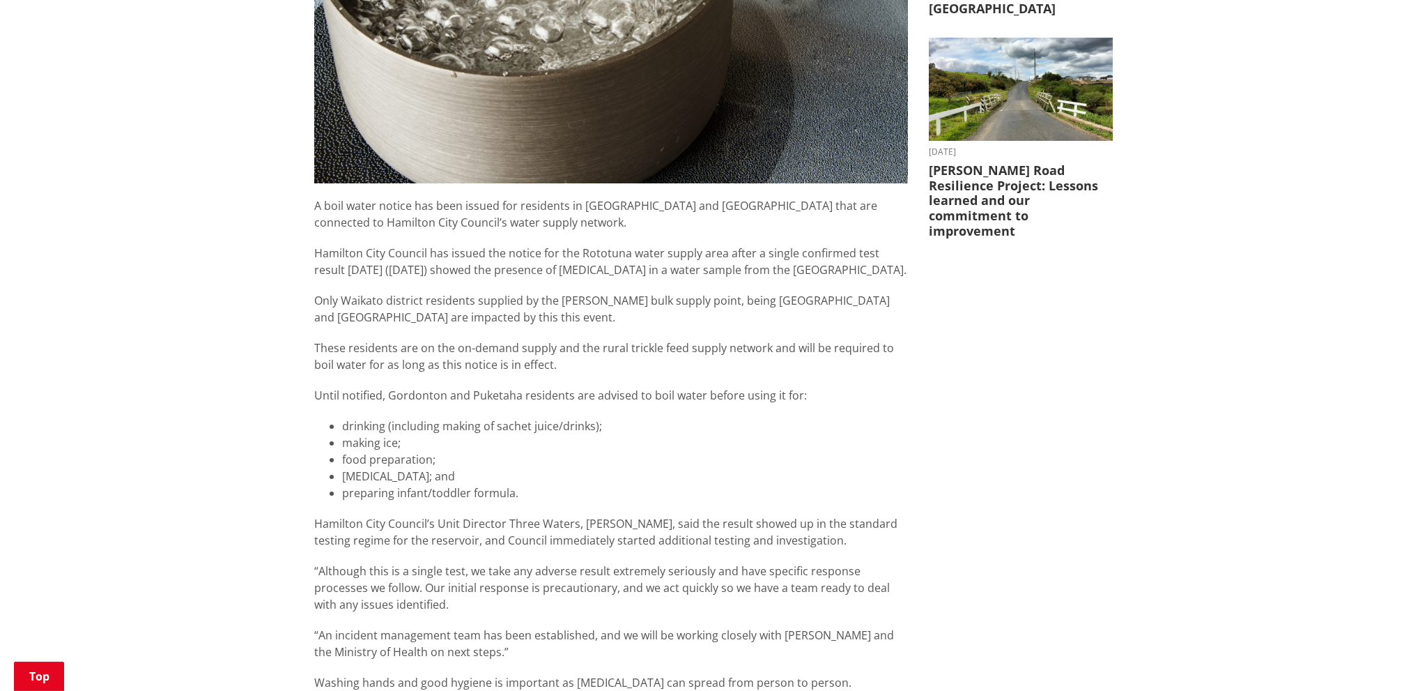
drag, startPoint x: 441, startPoint y: 238, endPoint x: 428, endPoint y: 251, distance: 18.2
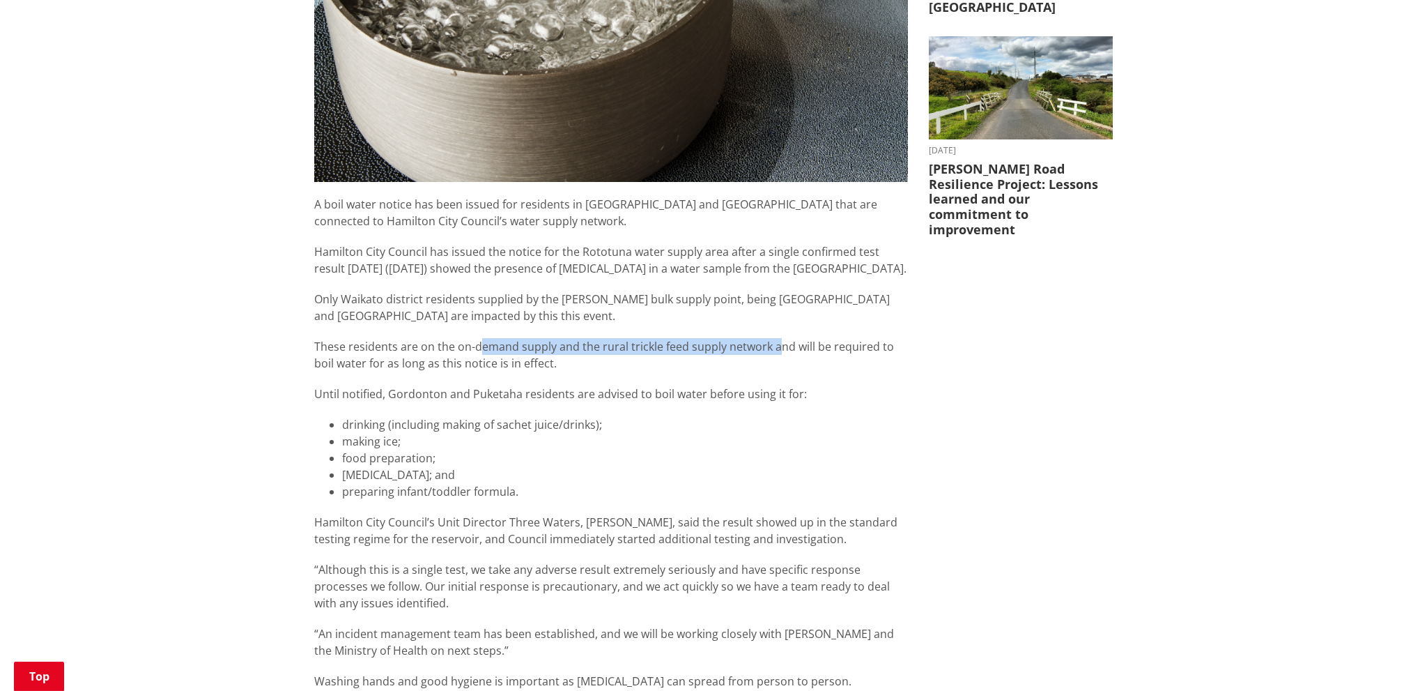
drag, startPoint x: 479, startPoint y: 314, endPoint x: 776, endPoint y: 309, distance: 297.6
click at [776, 338] on p "These residents are on the on-demand supply and the rural trickle feed supply n…" at bounding box center [611, 354] width 594 height 33
drag, startPoint x: 794, startPoint y: 307, endPoint x: 378, endPoint y: 307, distance: 416.7
click at [392, 338] on p "These residents are on the on-demand supply and the rural trickle feed supply n…" at bounding box center [611, 354] width 594 height 33
drag, startPoint x: 378, startPoint y: 307, endPoint x: 417, endPoint y: 212, distance: 103.1
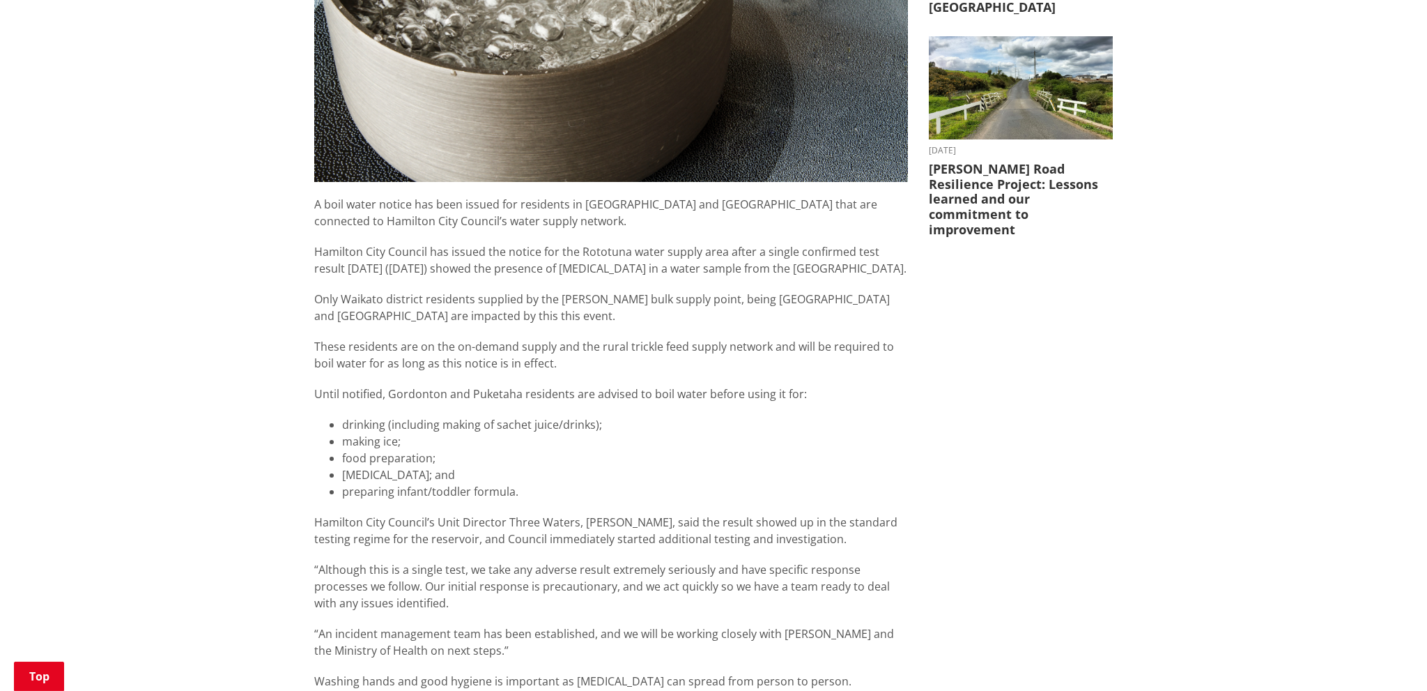
click at [378, 338] on p "These residents are on the on-demand supply and the rural trickle feed supply n…" at bounding box center [611, 354] width 594 height 33
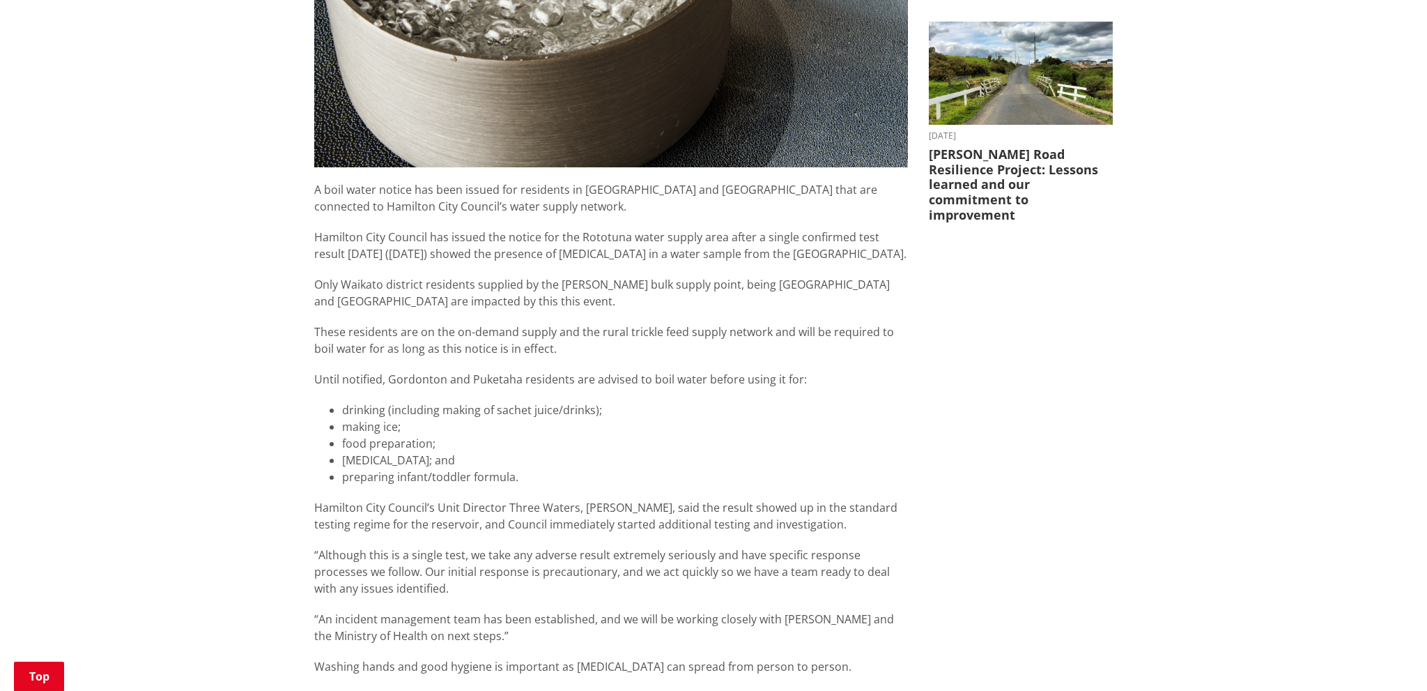
drag, startPoint x: 419, startPoint y: 208, endPoint x: 402, endPoint y: 224, distance: 24.1
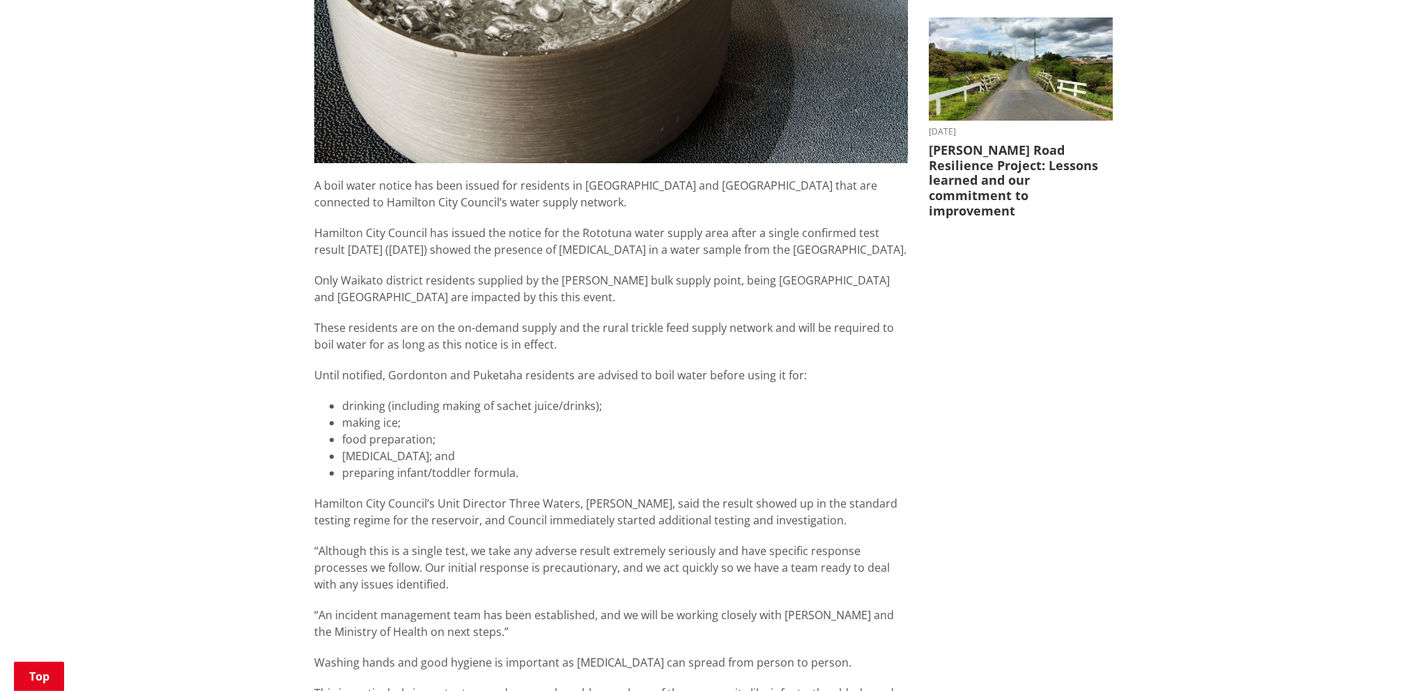
drag, startPoint x: 244, startPoint y: 385, endPoint x: 268, endPoint y: 356, distance: 38.1
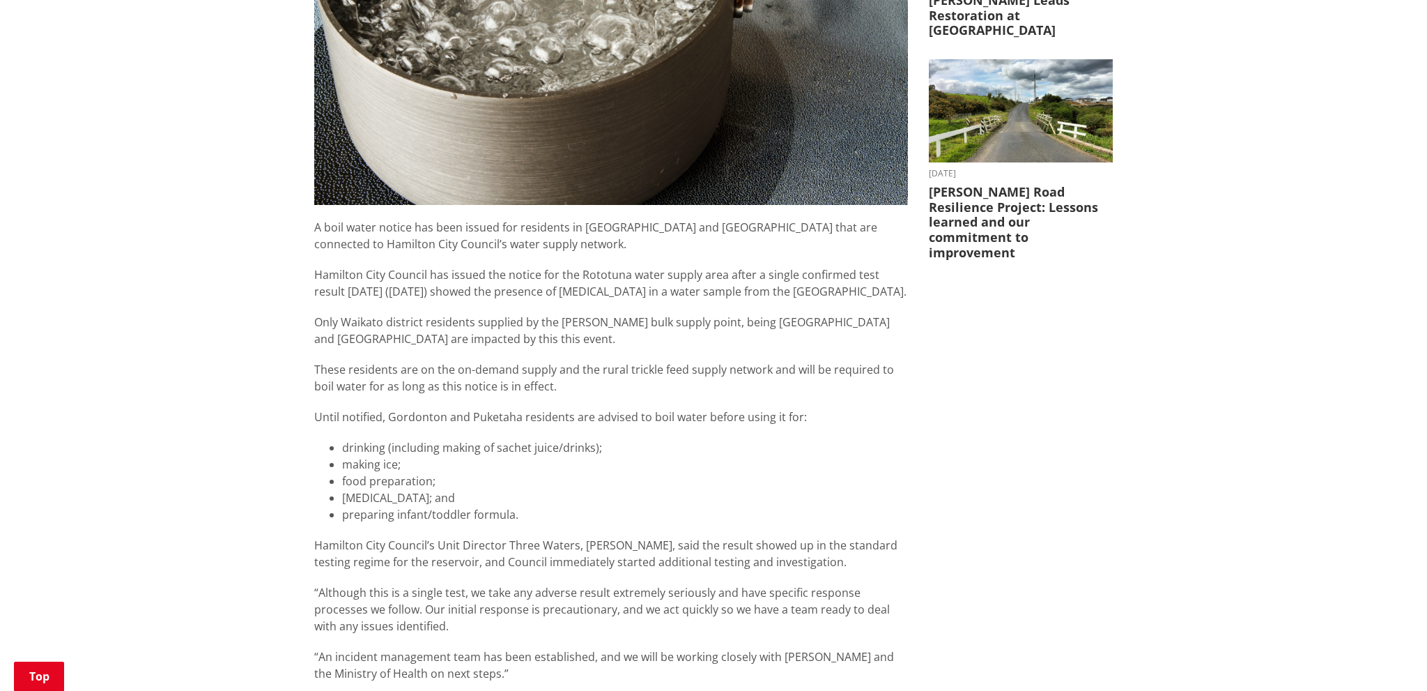
scroll to position [662, 0]
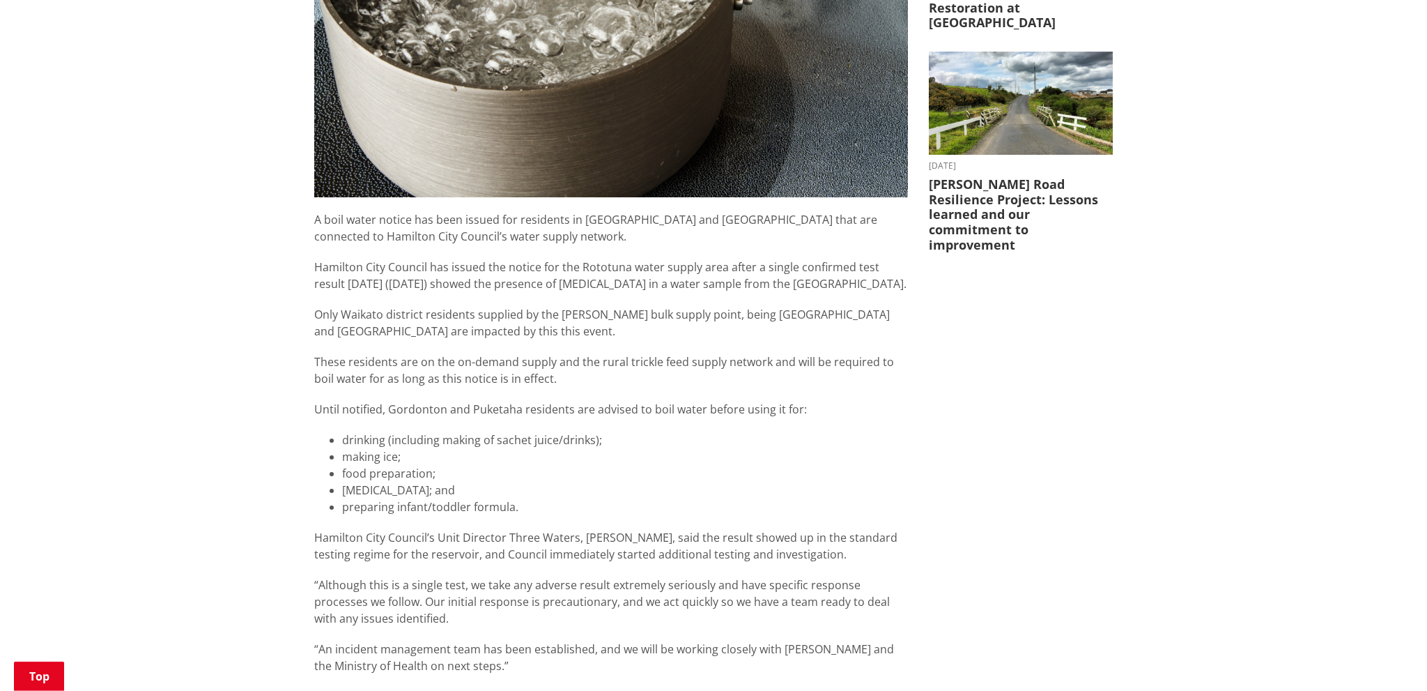
drag, startPoint x: 306, startPoint y: 214, endPoint x: 290, endPoint y: 229, distance: 22.2
drag, startPoint x: 317, startPoint y: 331, endPoint x: 560, endPoint y: 346, distance: 243.6
click at [555, 348] on div "A boil water notice has been issued for residents in [GEOGRAPHIC_DATA] and [GEO…" at bounding box center [611, 504] width 594 height 588
click at [560, 353] on p "These residents are on the on-demand supply and the rural trickle feed supply n…" at bounding box center [611, 369] width 594 height 33
drag, startPoint x: 566, startPoint y: 340, endPoint x: 428, endPoint y: 330, distance: 138.3
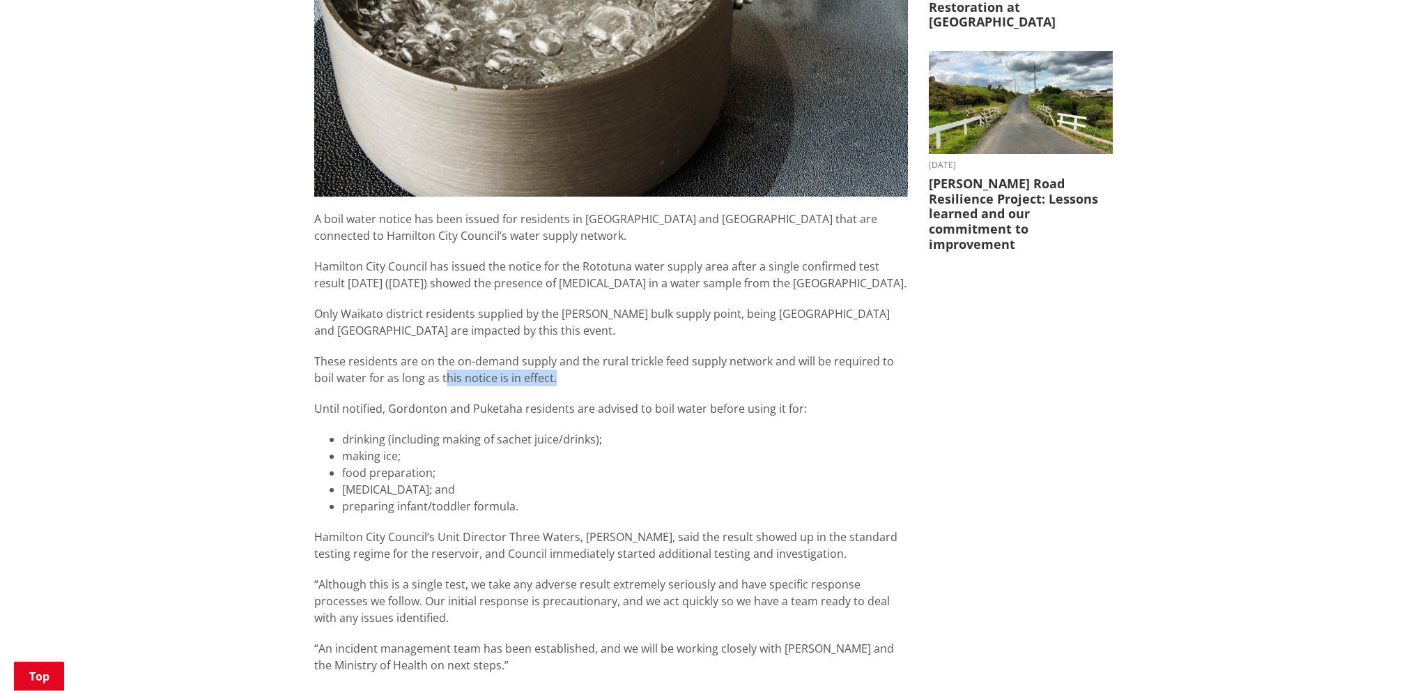
click at [441, 353] on p "These residents are on the on-demand supply and the rural trickle feed supply n…" at bounding box center [611, 369] width 594 height 33
click at [307, 291] on div "Boil water notice for Gordonton and [PERSON_NAME] after single [MEDICAL_DATA] t…" at bounding box center [611, 335] width 615 height 1467
drag, startPoint x: 180, startPoint y: 302, endPoint x: 194, endPoint y: 298, distance: 14.8
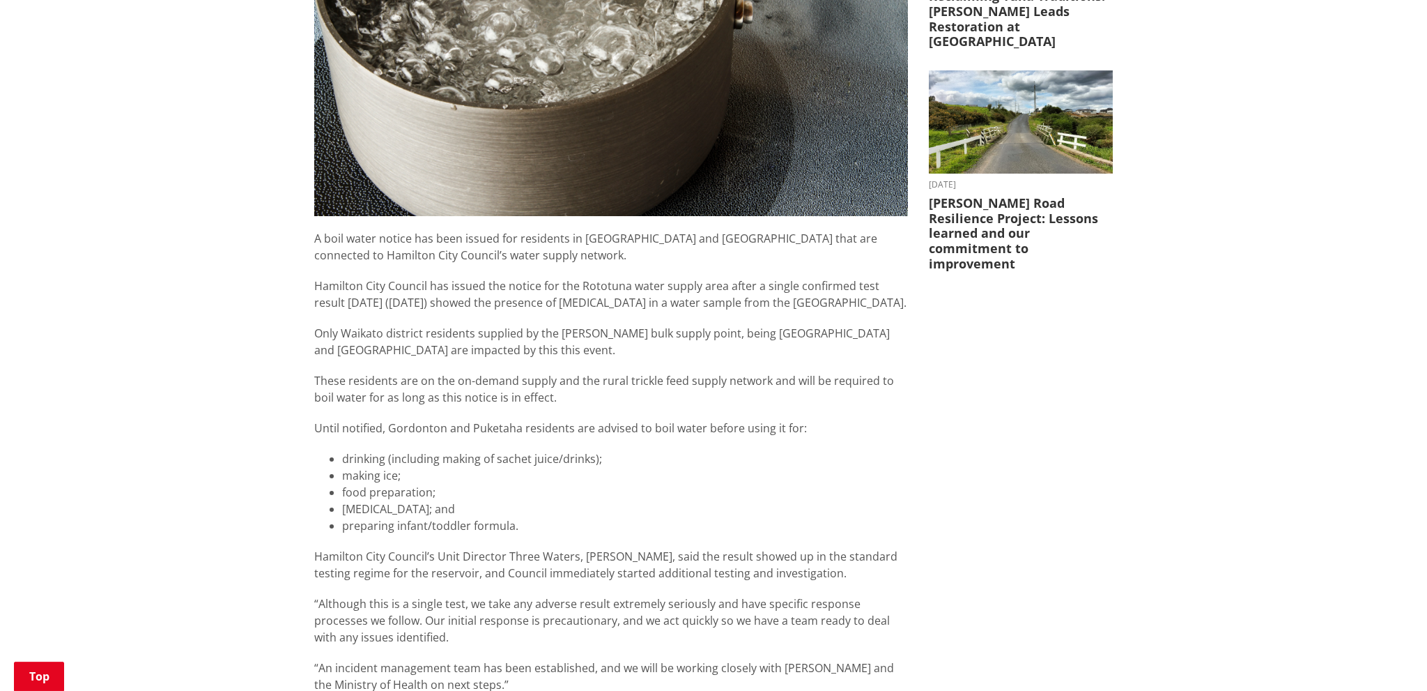
drag, startPoint x: 206, startPoint y: 254, endPoint x: 217, endPoint y: 239, distance: 18.8
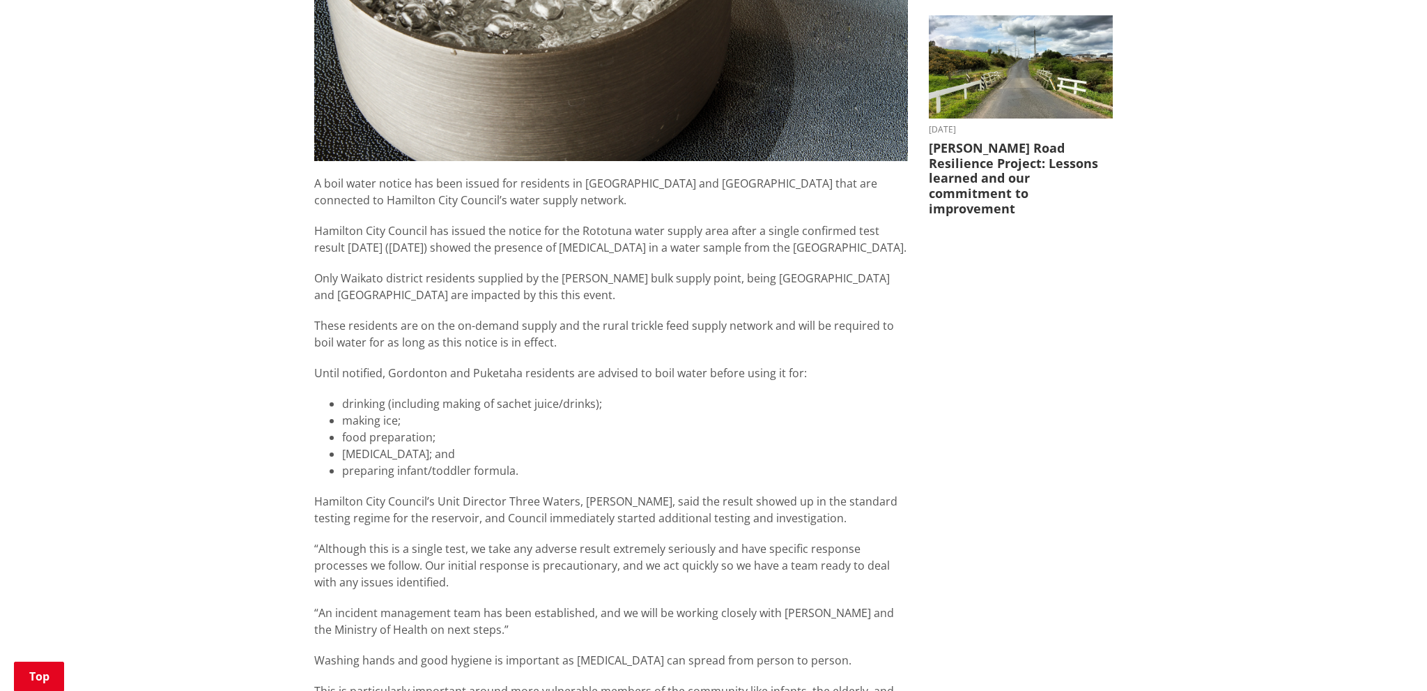
drag, startPoint x: 279, startPoint y: 180, endPoint x: 267, endPoint y: 192, distance: 16.8
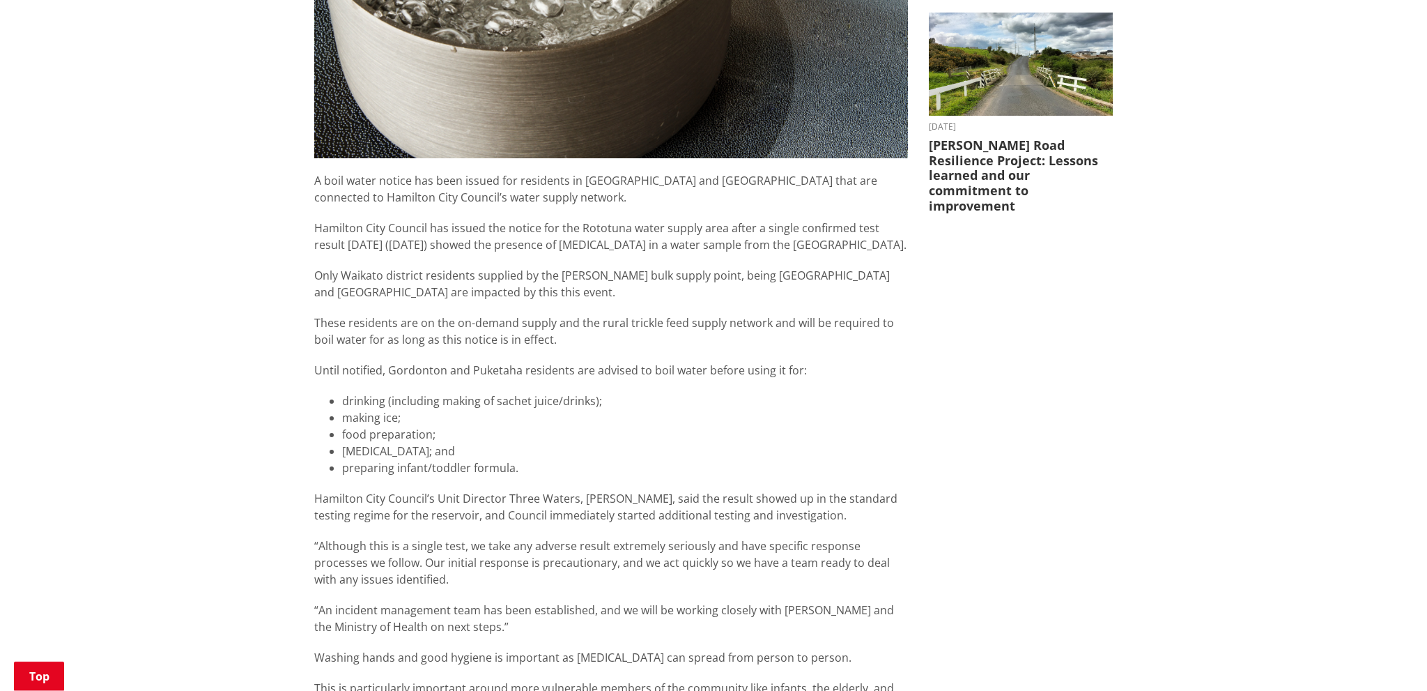
click at [684, 219] on p "Hamilton City Council has issued the notice for the Rototuna water supply area …" at bounding box center [611, 235] width 594 height 33
drag, startPoint x: 675, startPoint y: 206, endPoint x: 669, endPoint y: 219, distance: 14.6
click at [670, 219] on p "Hamilton City Council has issued the notice for the Rototuna water supply area …" at bounding box center [611, 235] width 594 height 33
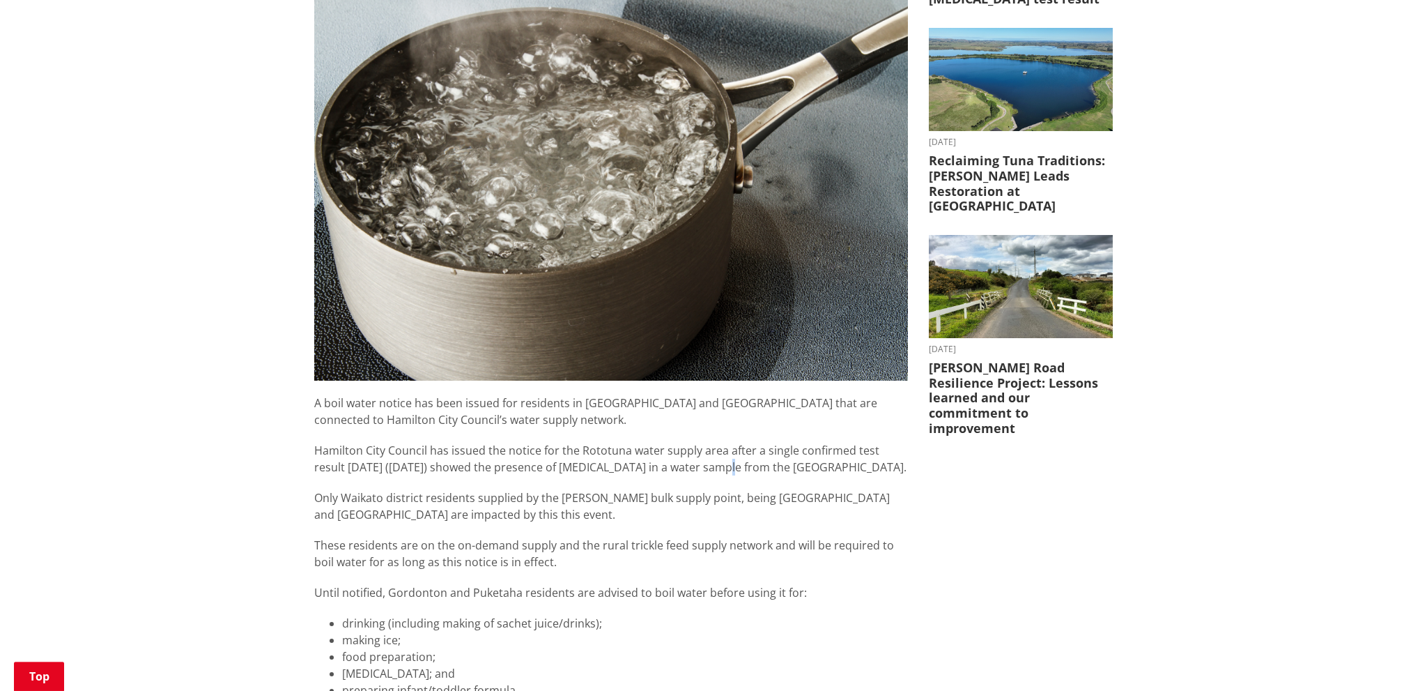
scroll to position [332, 0]
